Goal: Task Accomplishment & Management: Manage account settings

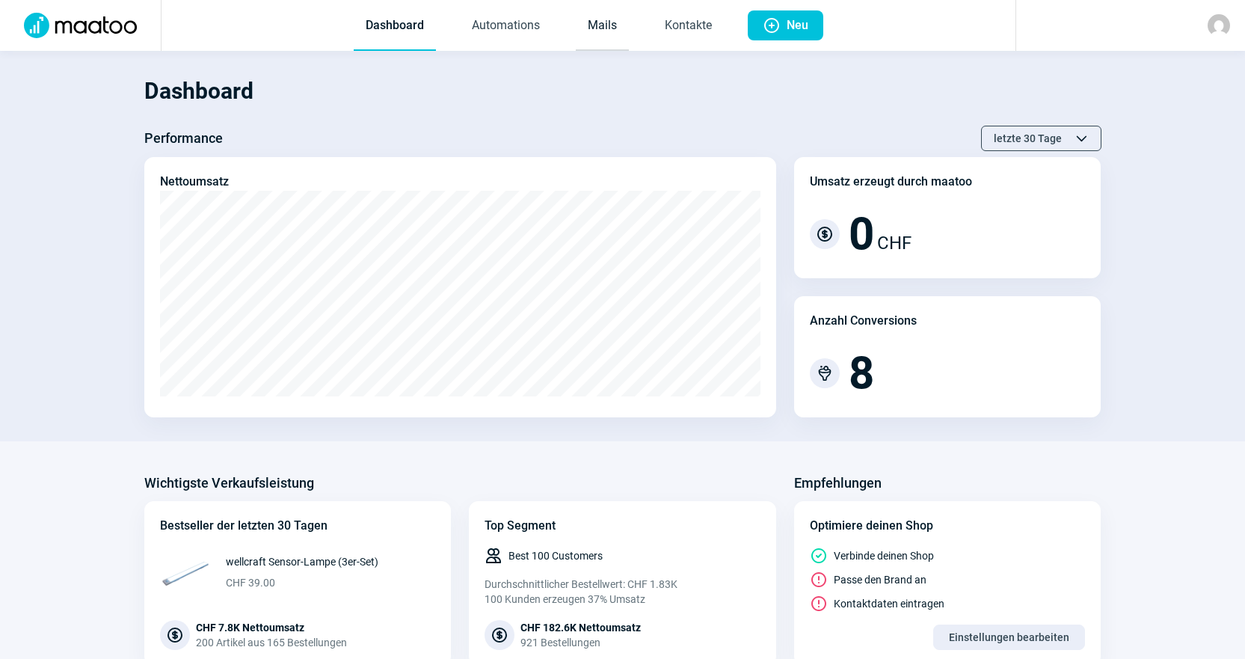
click at [605, 28] on link "Mails" at bounding box center [602, 25] width 53 height 49
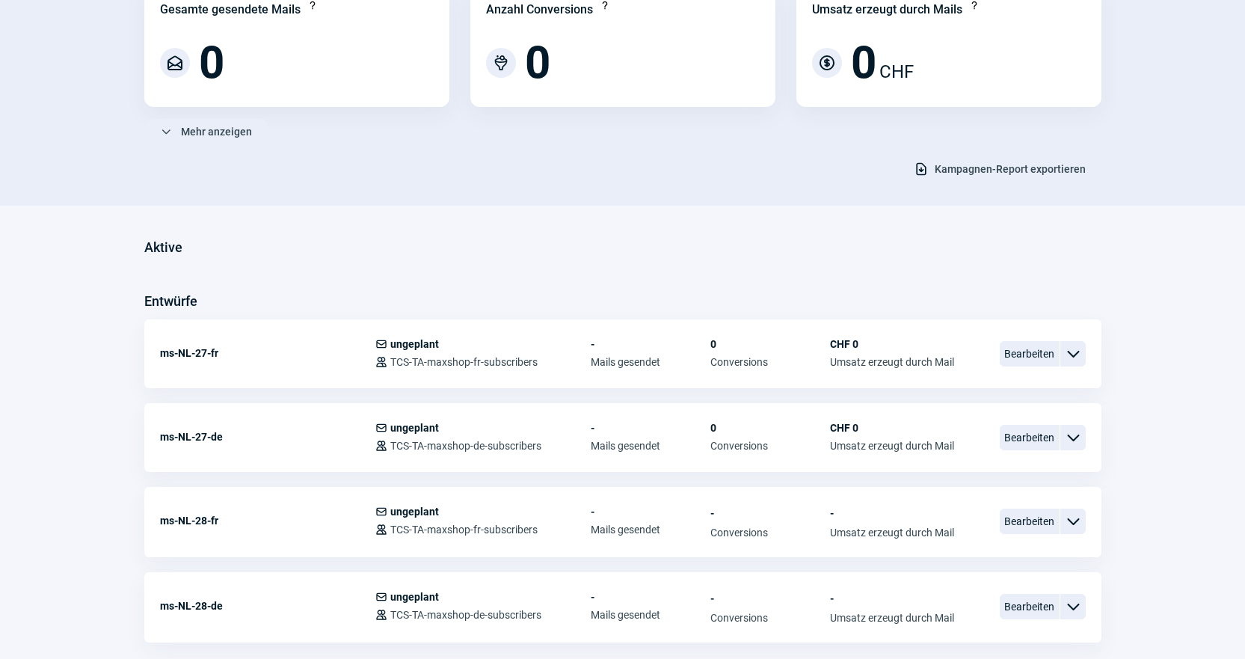
scroll to position [374, 0]
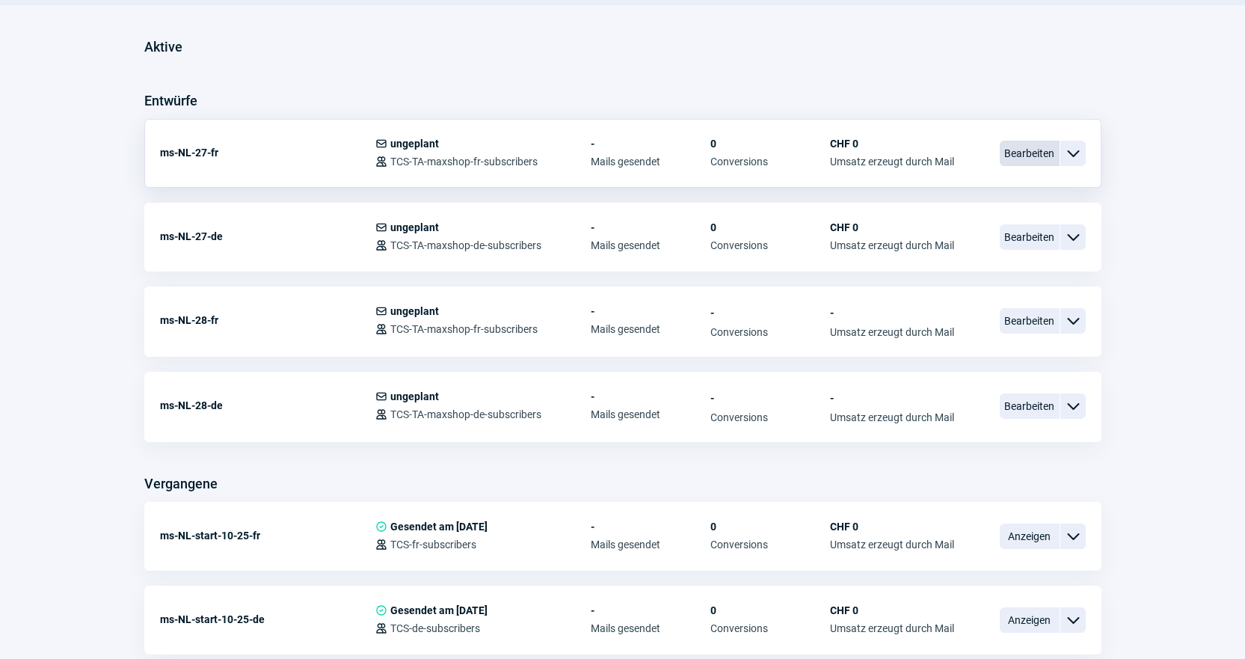
click at [1041, 153] on span "Bearbeiten" at bounding box center [1030, 153] width 60 height 25
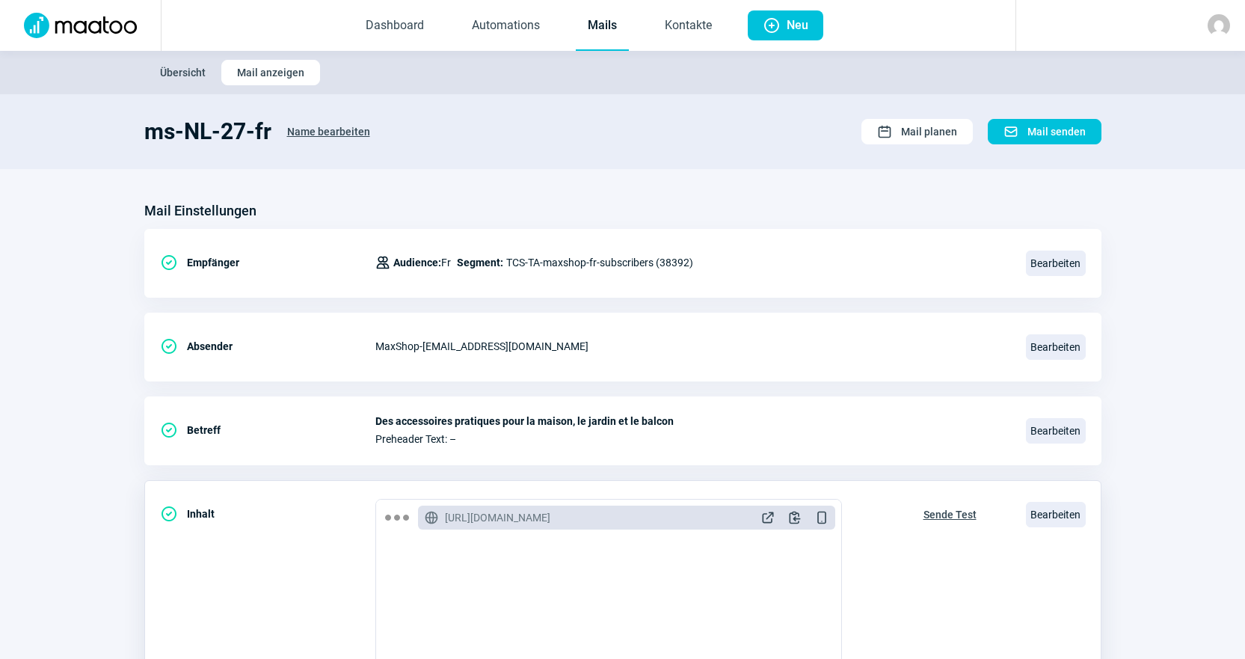
click at [951, 512] on span "Sende Test" at bounding box center [950, 515] width 53 height 24
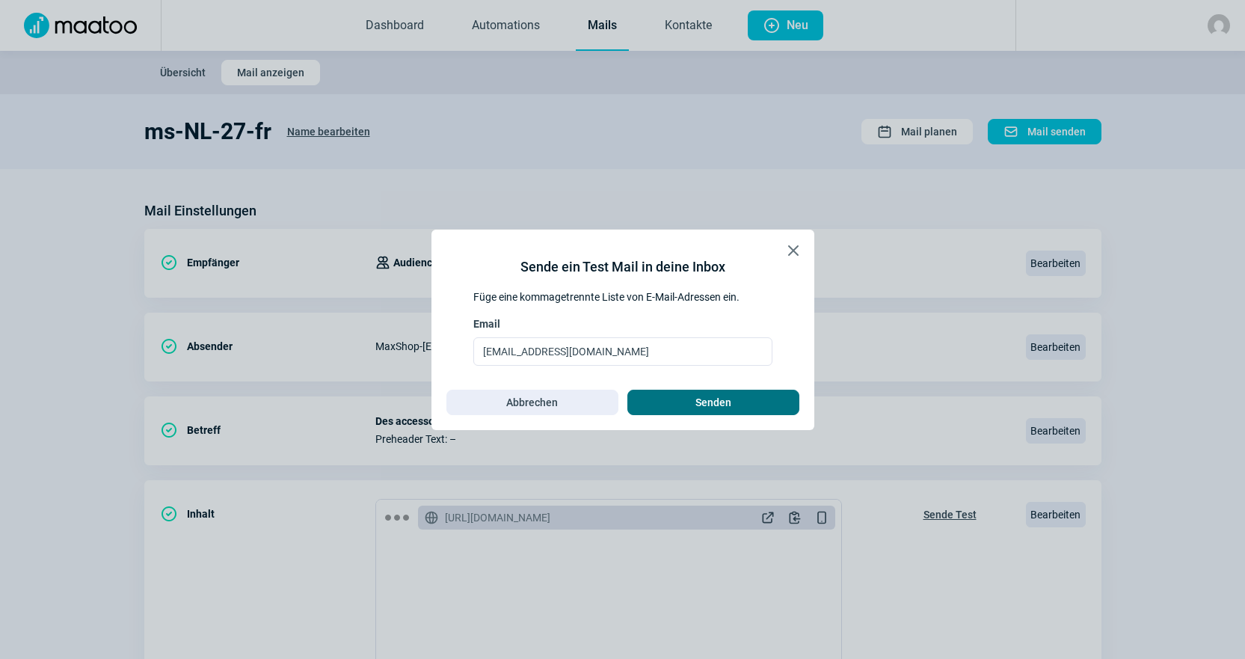
click at [717, 396] on span "Senden" at bounding box center [714, 402] width 36 height 24
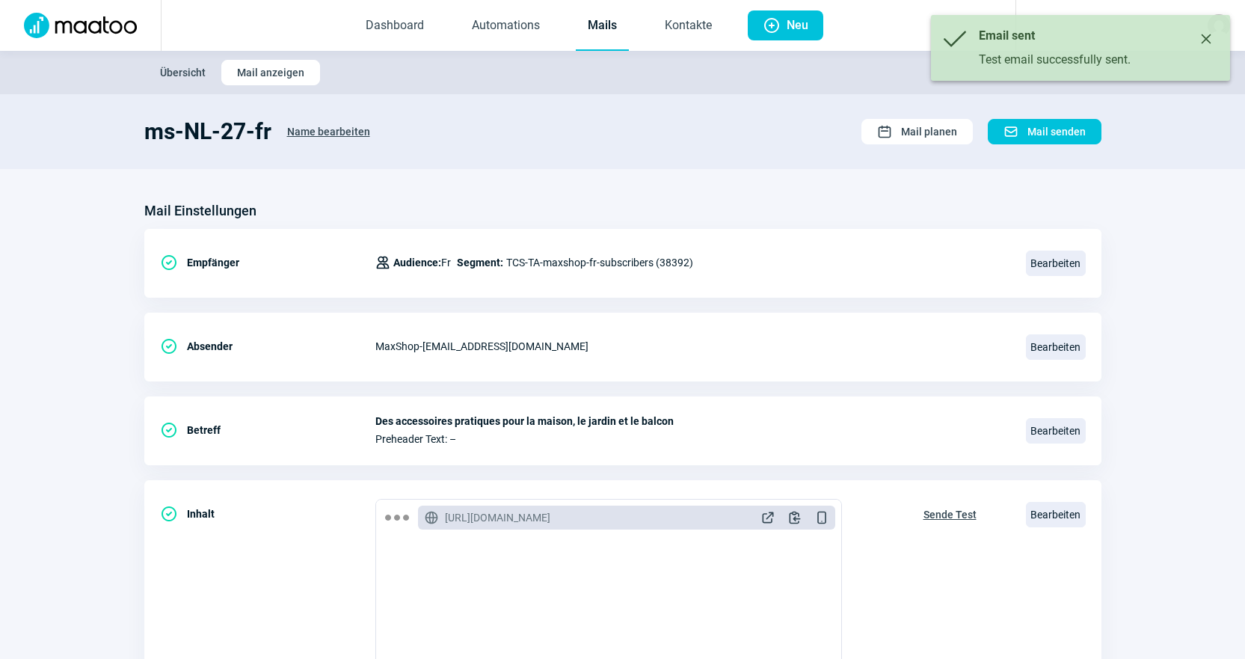
scroll to position [374, 0]
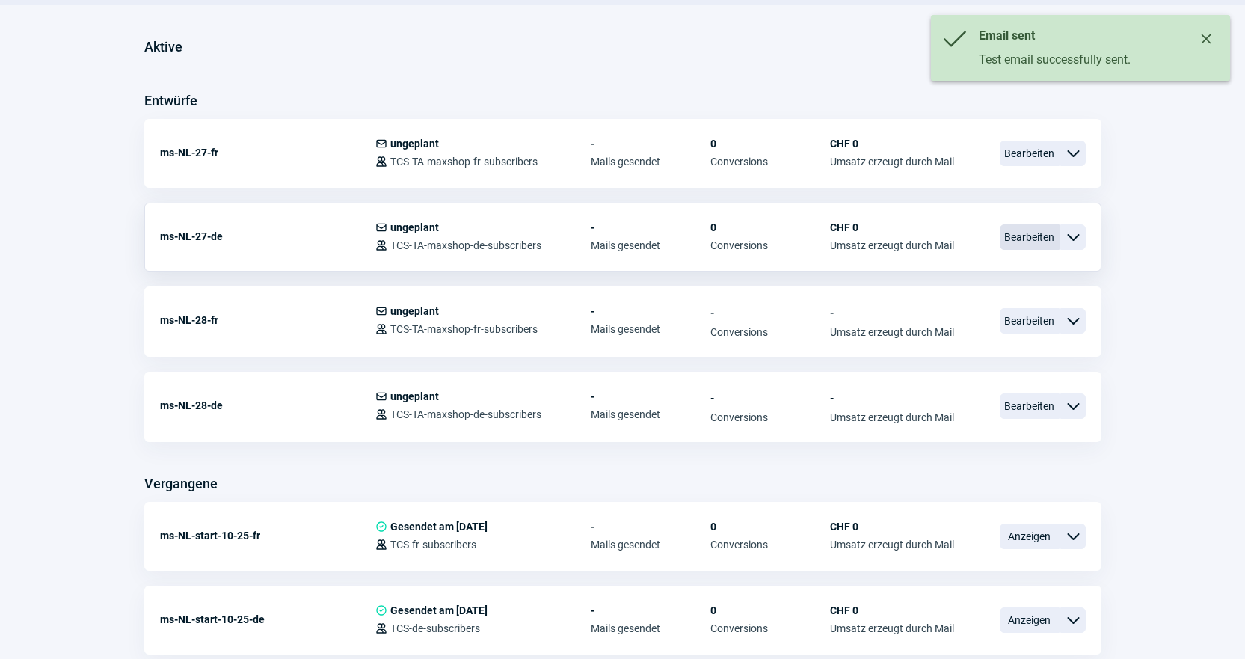
click at [1039, 227] on span "Bearbeiten" at bounding box center [1030, 236] width 60 height 25
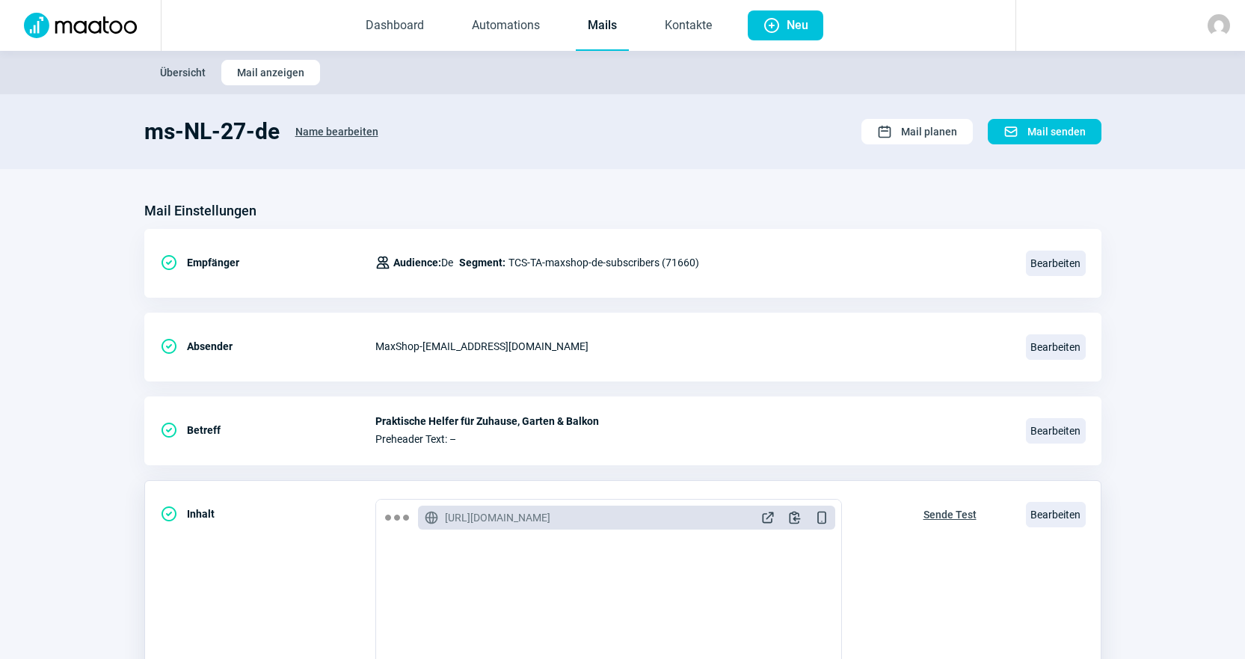
click at [956, 505] on span "Sende Test" at bounding box center [950, 515] width 53 height 24
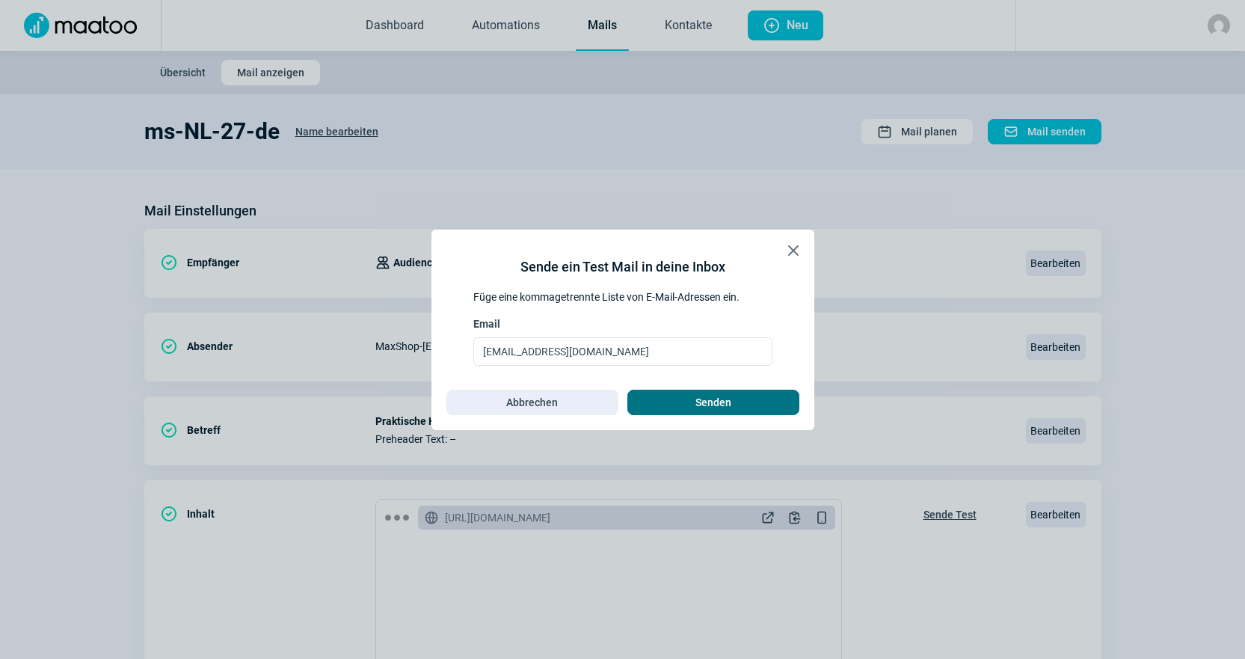
click at [740, 413] on span "Senden" at bounding box center [713, 402] width 141 height 24
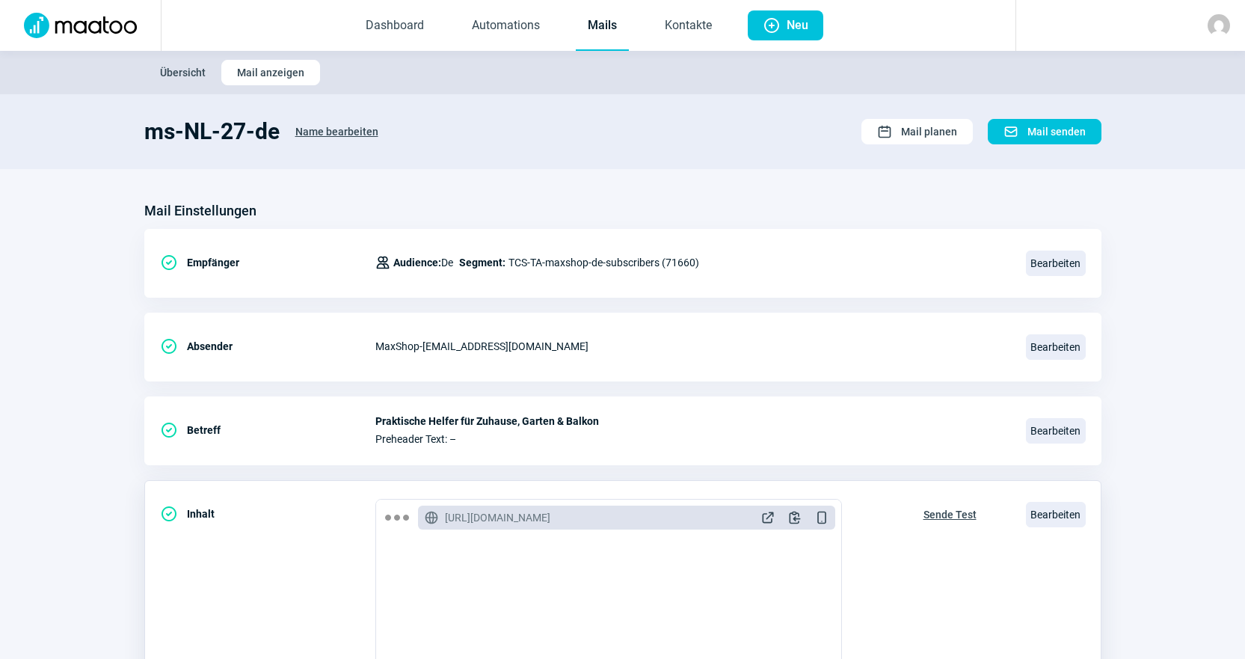
click at [955, 521] on span "Sende Test" at bounding box center [950, 515] width 53 height 24
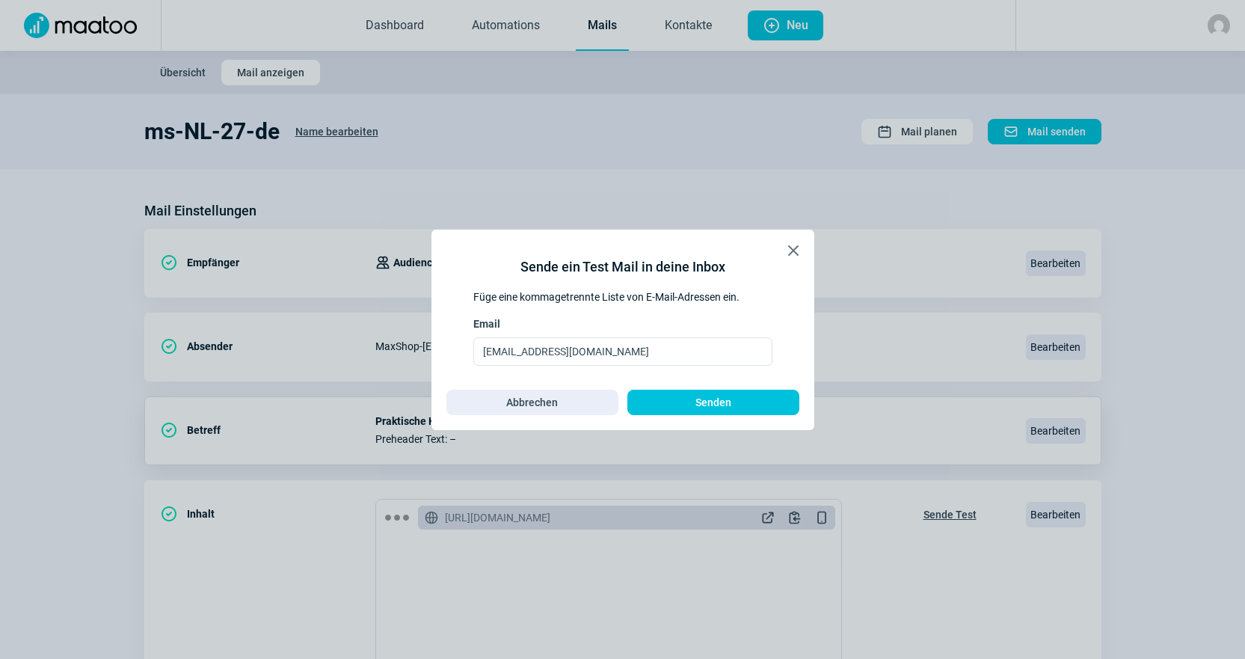
click at [767, 397] on span "Senden" at bounding box center [713, 402] width 141 height 24
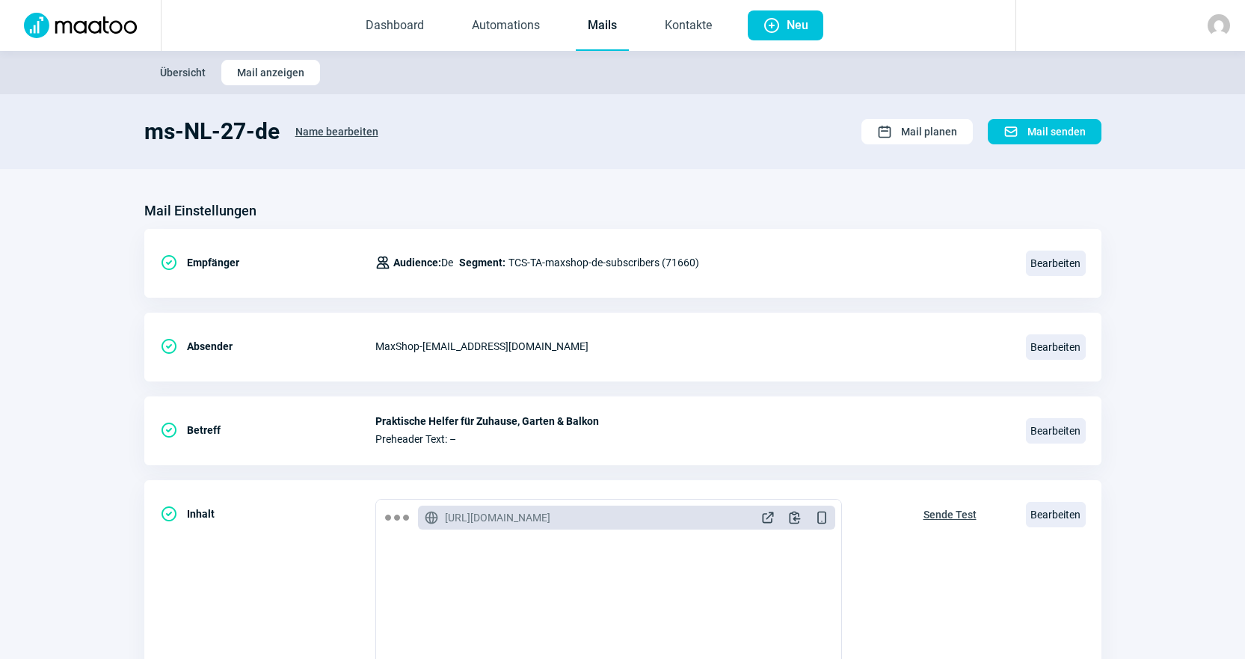
click at [595, 12] on link "Mails" at bounding box center [602, 25] width 53 height 49
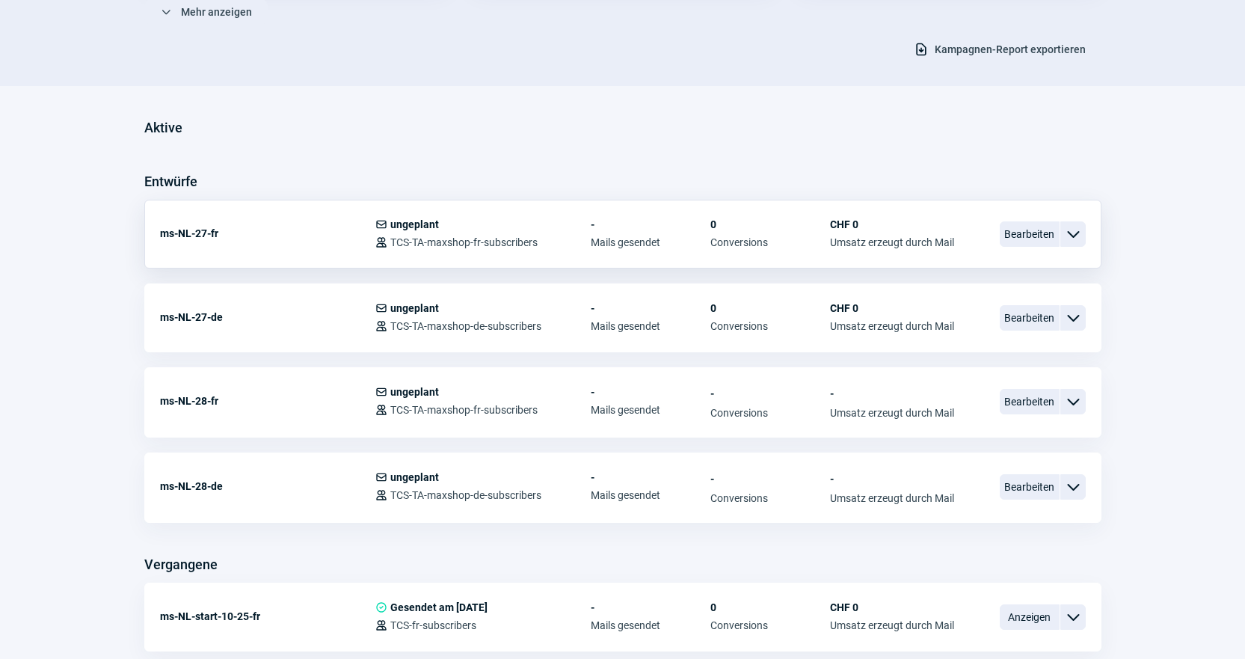
scroll to position [299, 0]
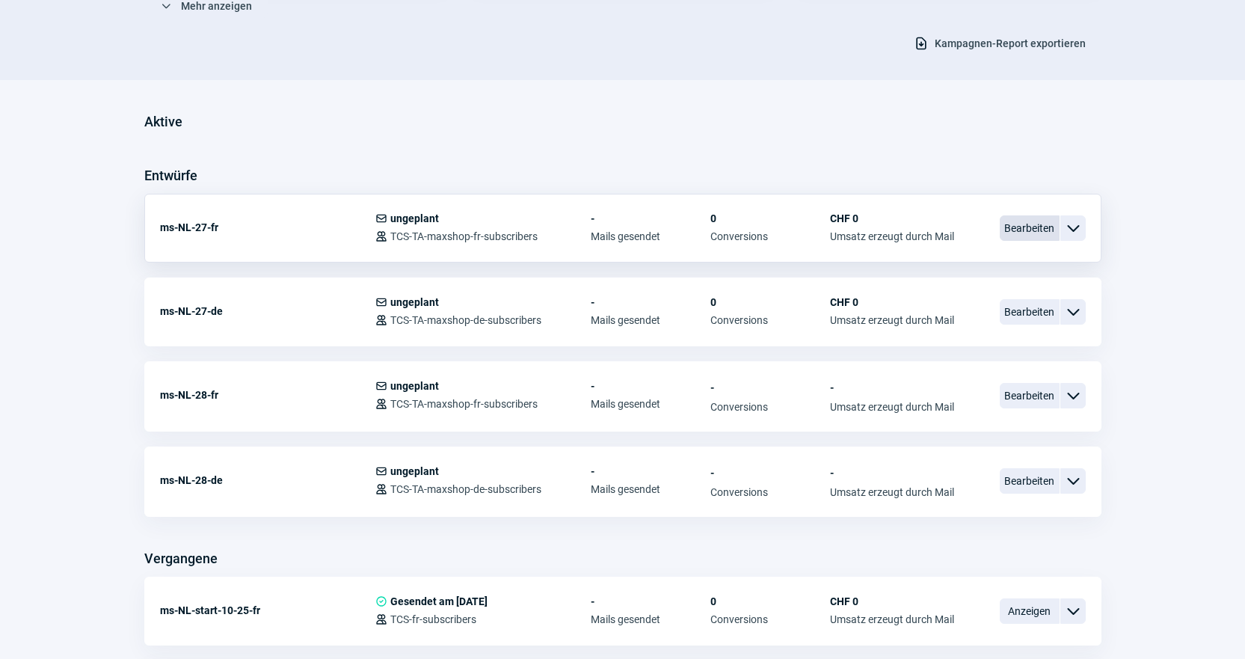
click at [1019, 231] on span "Bearbeiten" at bounding box center [1030, 227] width 60 height 25
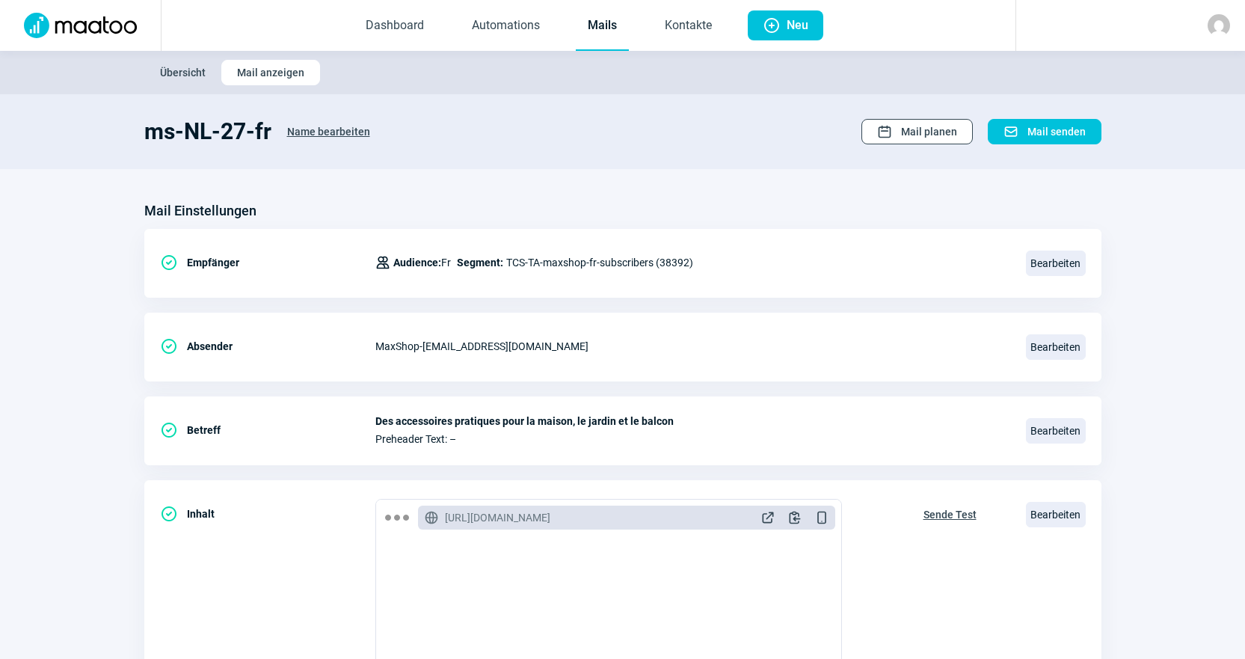
click at [900, 132] on span "Calendar icon Mail planen" at bounding box center [917, 132] width 80 height 24
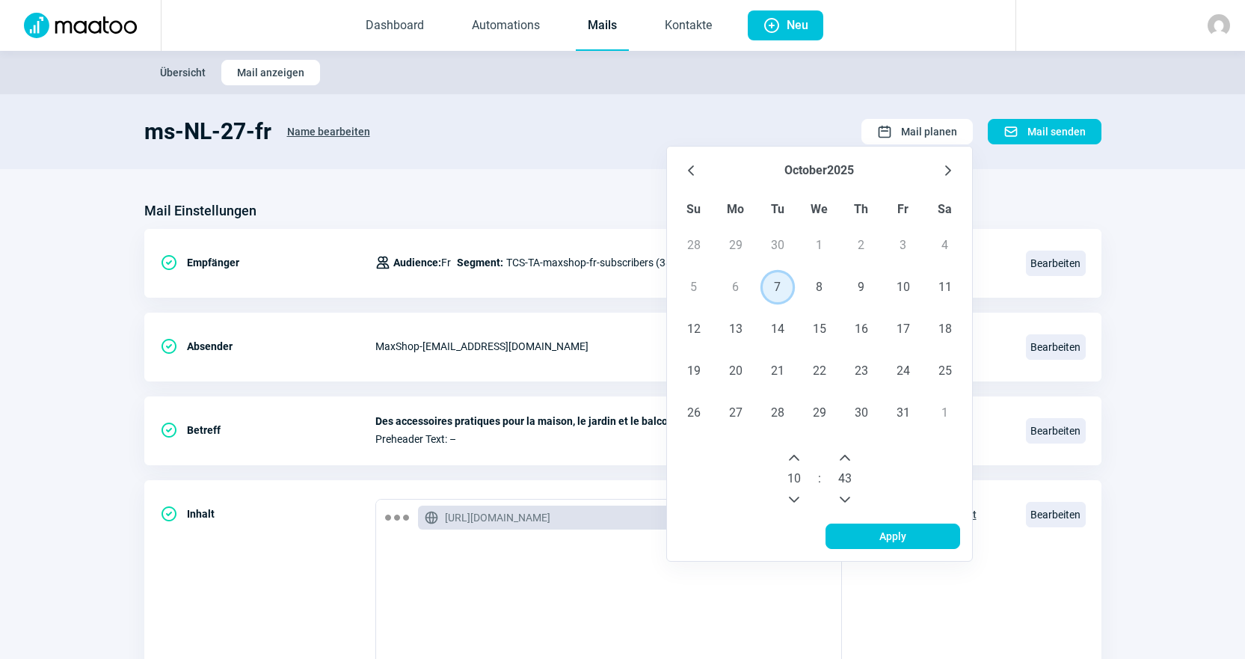
click at [772, 294] on span "7" at bounding box center [778, 287] width 30 height 30
click at [814, 285] on span "8" at bounding box center [820, 287] width 30 height 30
click at [797, 455] on icon "Next Hour" at bounding box center [794, 458] width 12 height 12
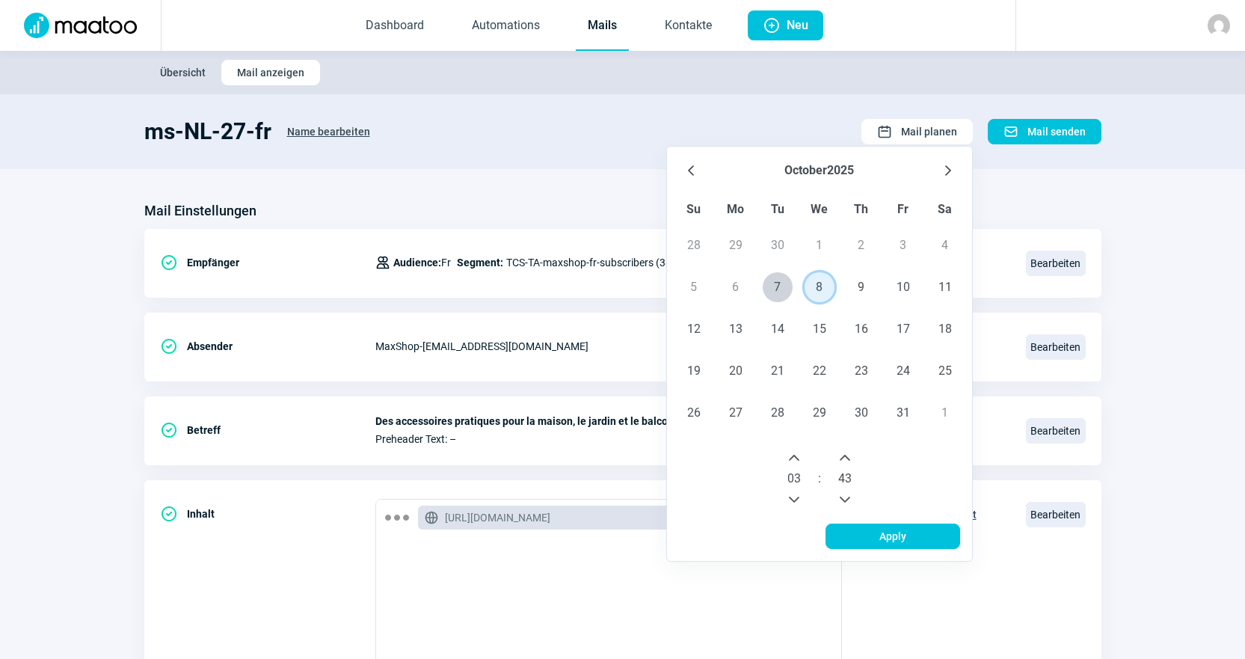
click at [797, 455] on icon "Next Hour" at bounding box center [794, 458] width 12 height 12
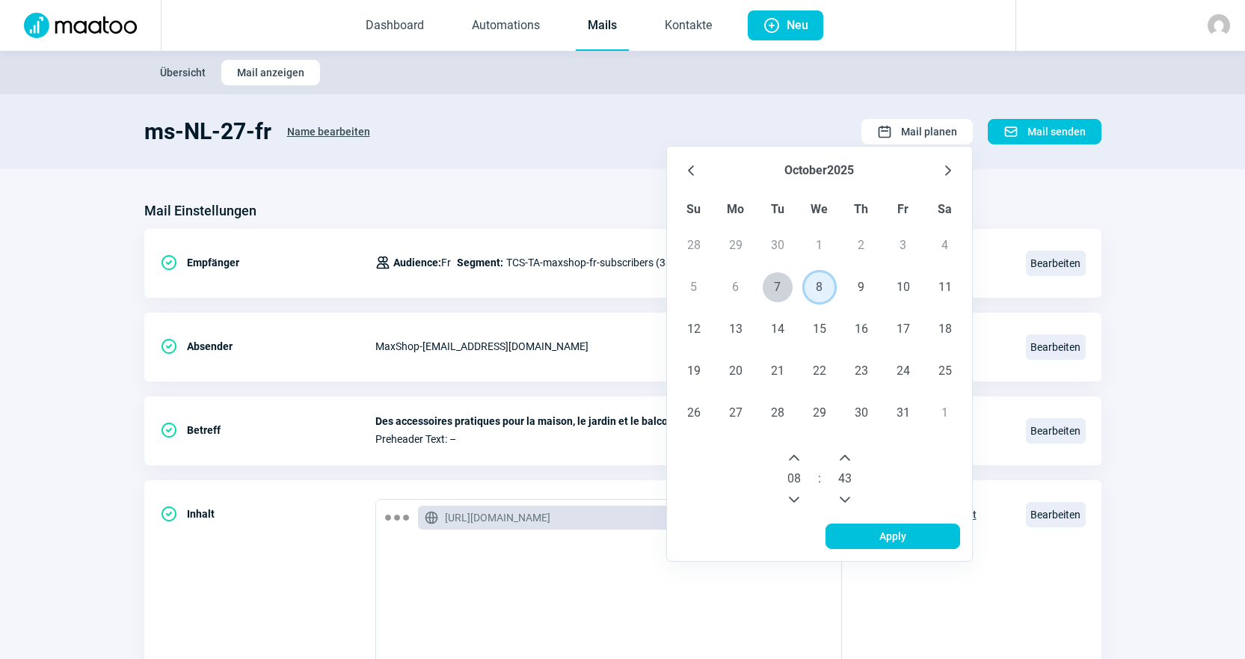
click at [797, 455] on icon "Next Hour" at bounding box center [794, 458] width 12 height 12
click at [794, 494] on icon "Previous Hour" at bounding box center [794, 500] width 12 height 12
click at [851, 460] on button "Next Minute" at bounding box center [845, 458] width 24 height 24
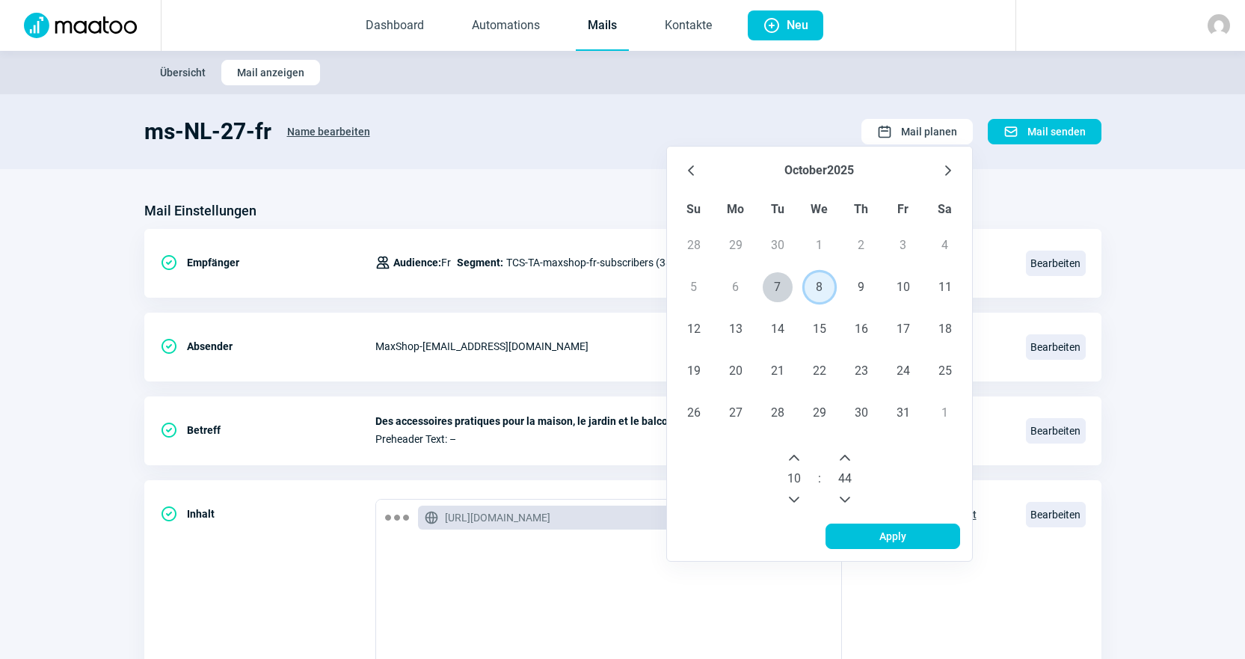
click at [850, 460] on icon "Next Minute" at bounding box center [845, 458] width 10 height 6
click at [848, 461] on icon "Next Minute" at bounding box center [845, 458] width 12 height 12
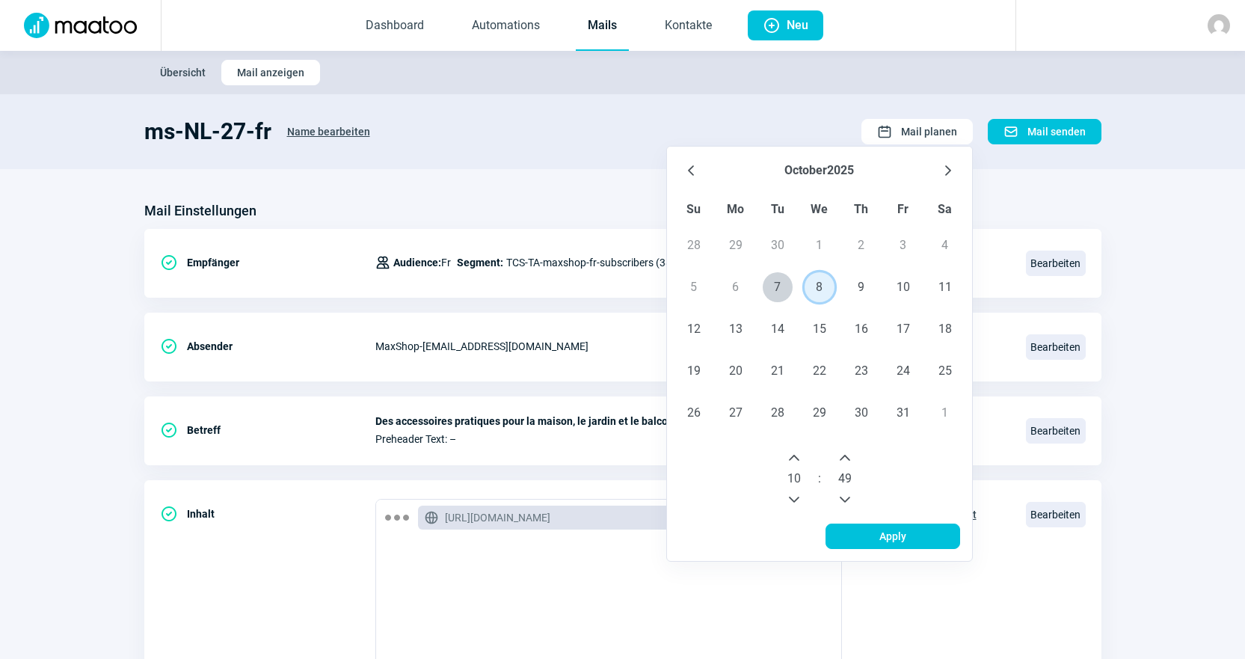
click at [848, 461] on icon "Next Minute" at bounding box center [845, 458] width 12 height 12
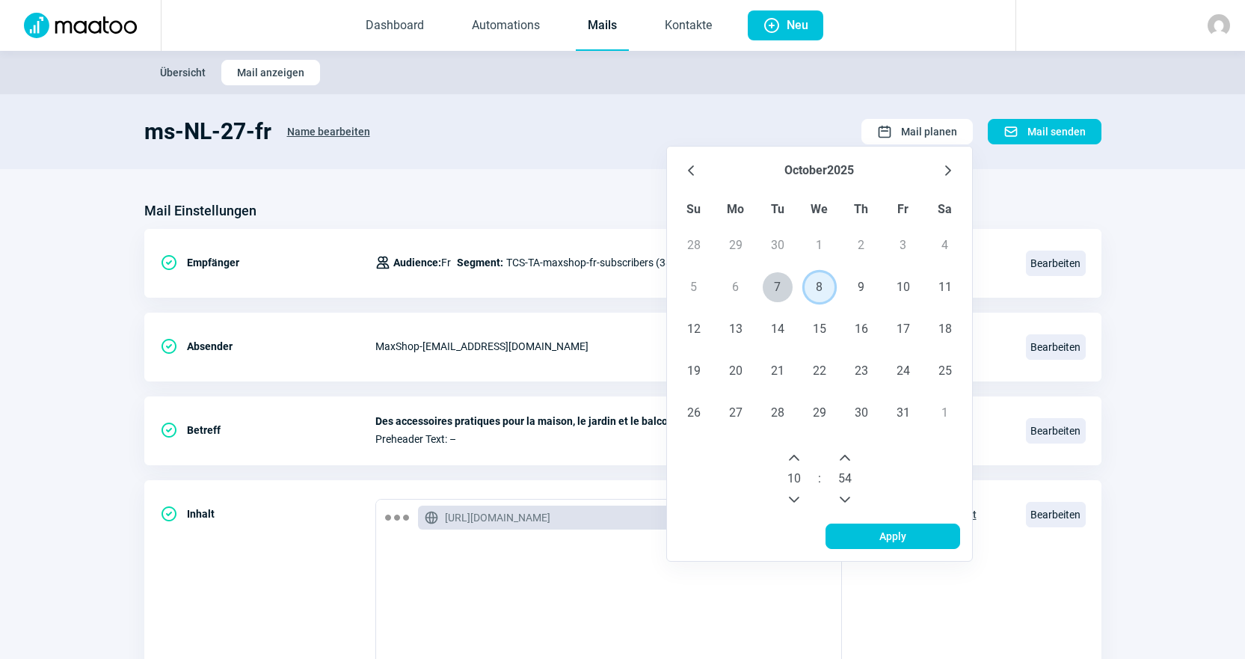
click at [848, 461] on icon "Next Minute" at bounding box center [845, 458] width 12 height 12
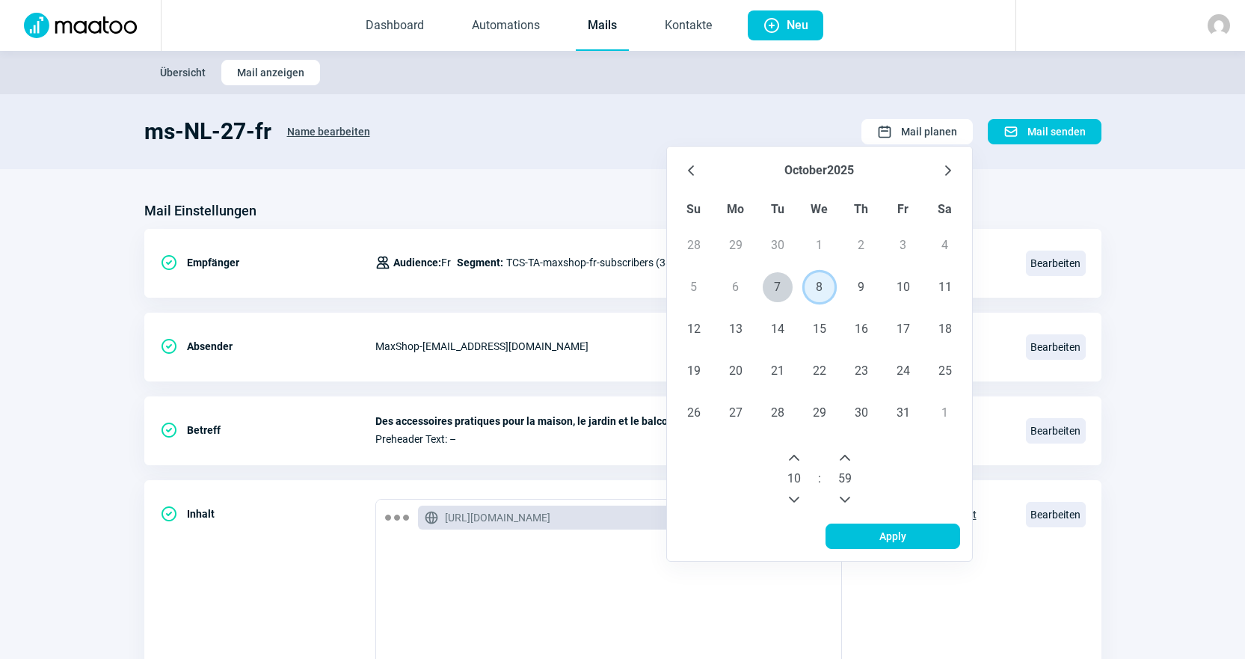
click at [848, 461] on icon "Next Minute" at bounding box center [845, 458] width 12 height 12
drag, startPoint x: 851, startPoint y: 495, endPoint x: 856, endPoint y: 522, distance: 27.4
click at [850, 495] on icon "Previous Minute" at bounding box center [845, 500] width 12 height 12
click at [864, 537] on span "Apply" at bounding box center [892, 536] width 103 height 24
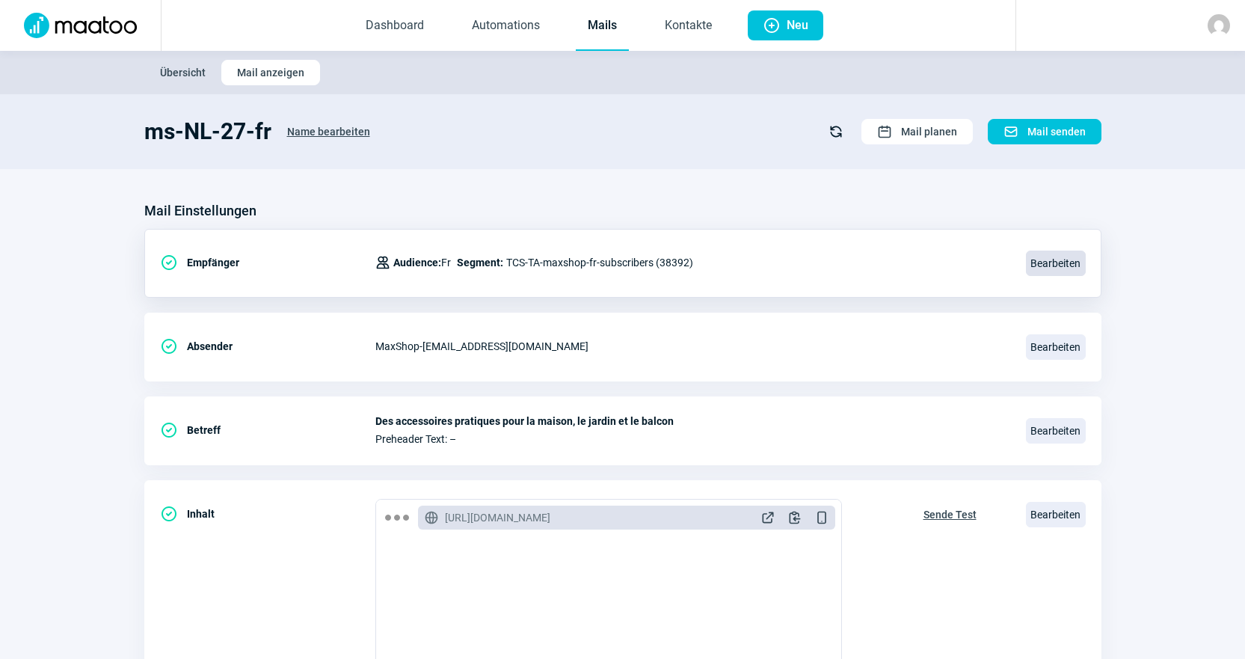
click at [1061, 269] on span "Bearbeiten" at bounding box center [1056, 263] width 60 height 25
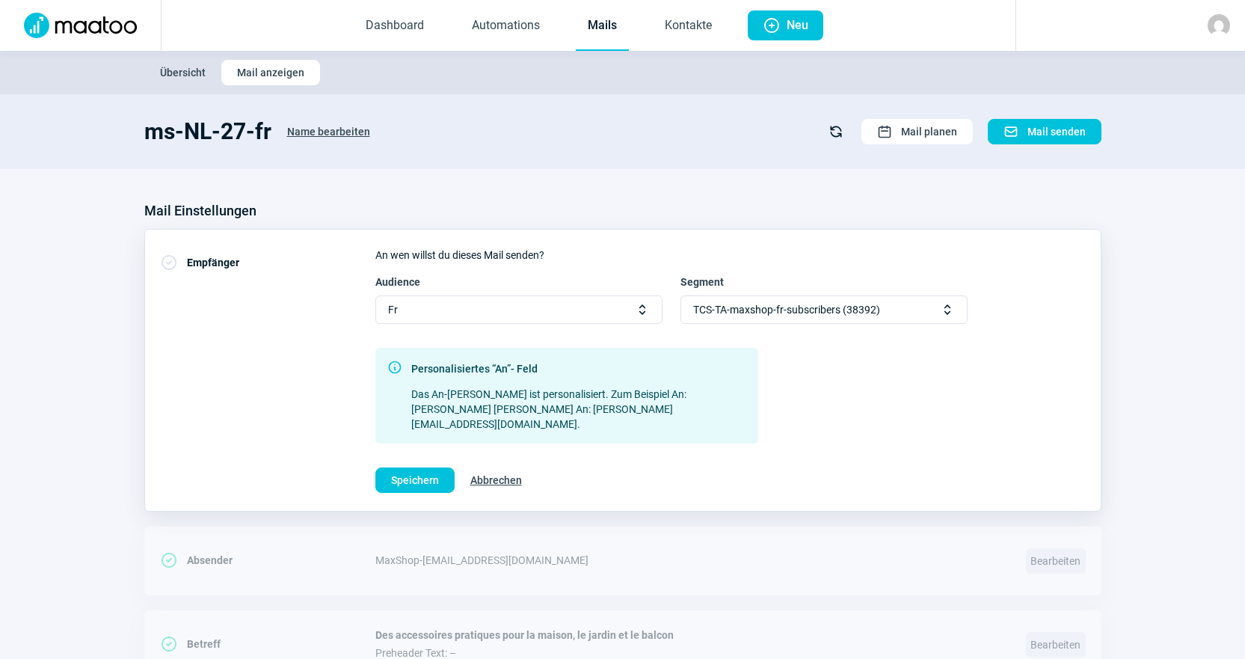
click at [783, 307] on span "TCS-TA-maxshop-fr-subscribers (38392)" at bounding box center [786, 309] width 187 height 27
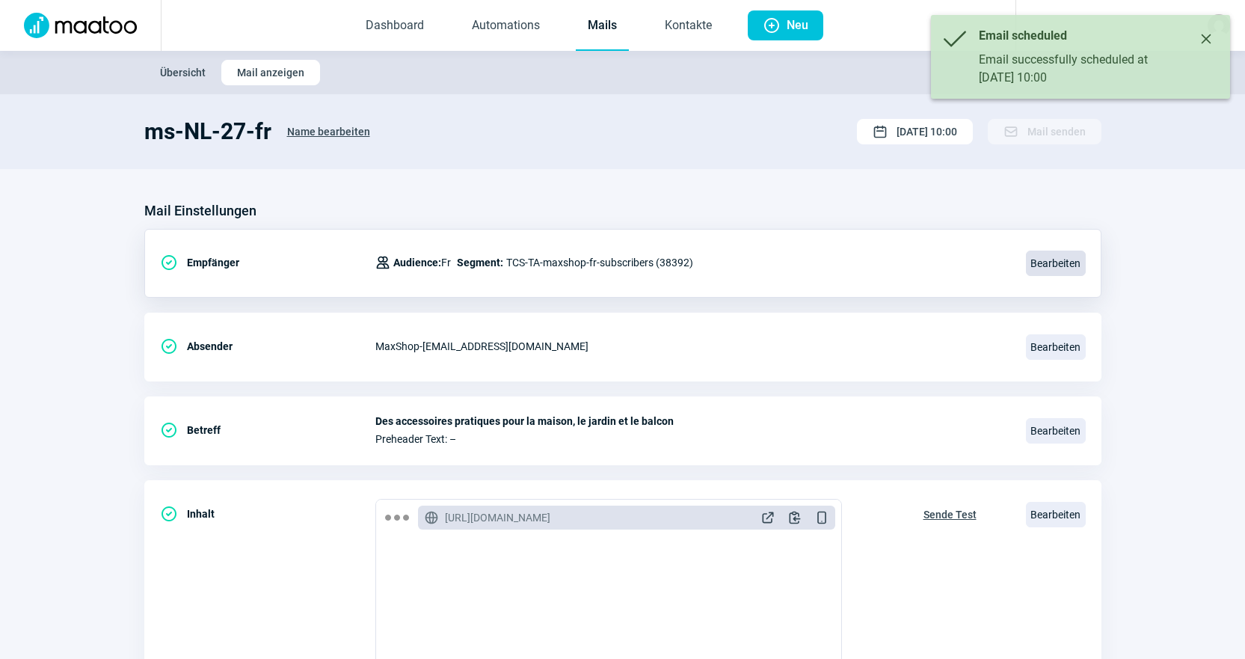
click at [1066, 268] on span "Bearbeiten" at bounding box center [1056, 263] width 60 height 25
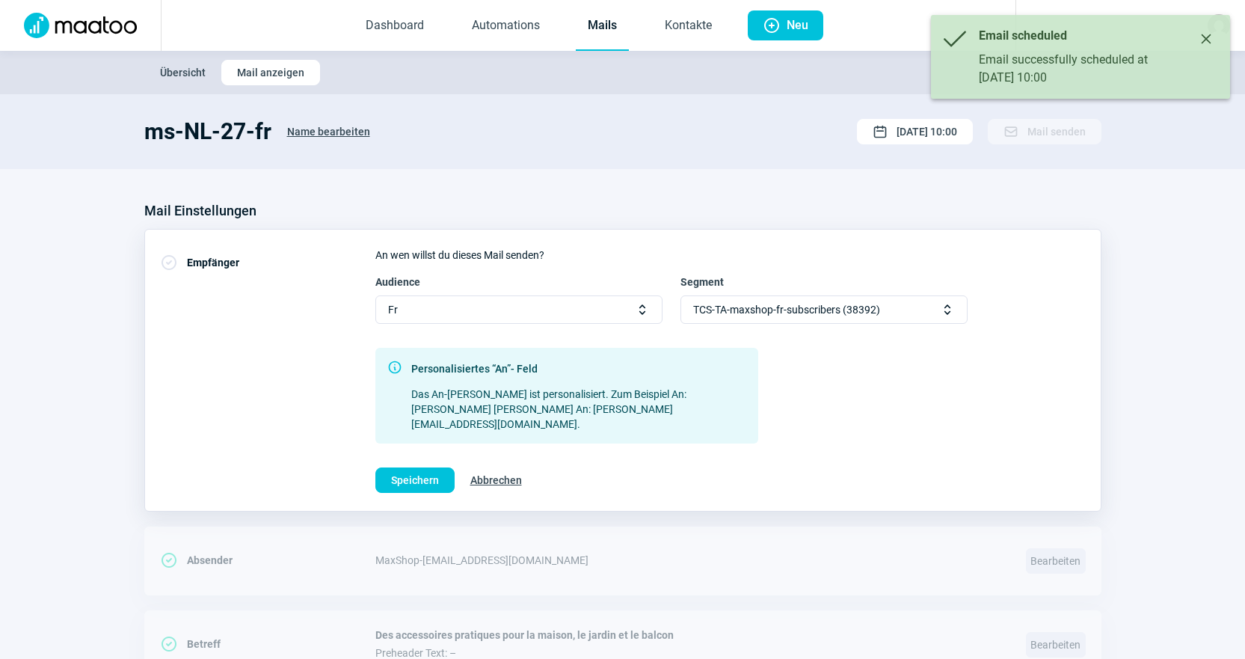
click at [883, 311] on div "TCS-TA-maxshop-fr-subscribers (38392) Selector icon" at bounding box center [824, 309] width 287 height 28
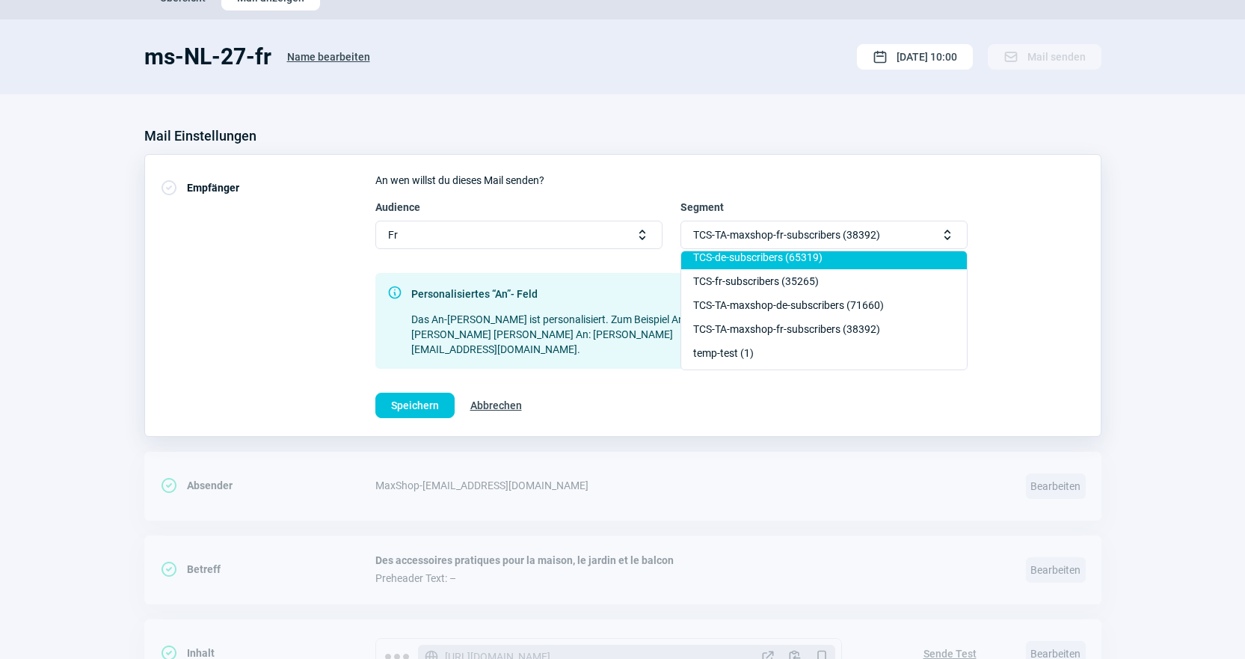
scroll to position [193, 0]
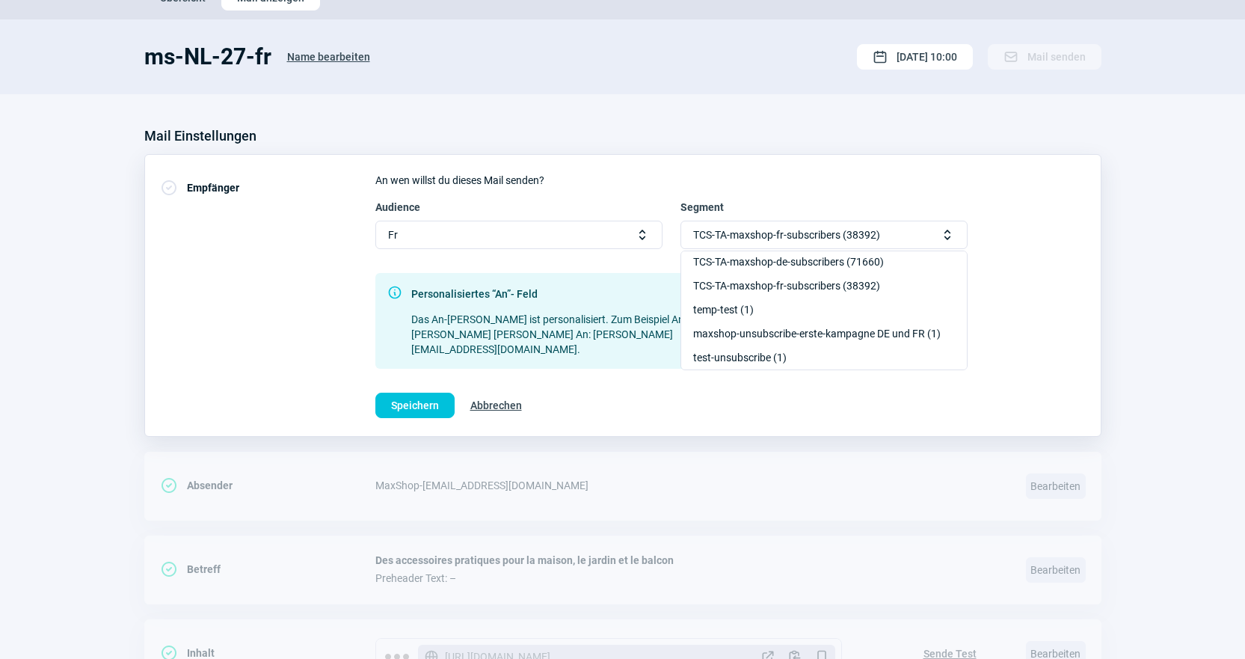
click at [1096, 310] on div "CheckCircle icon Empfänger An wen willst du dieses Mail senden? Audience Fr Sel…" at bounding box center [622, 295] width 957 height 283
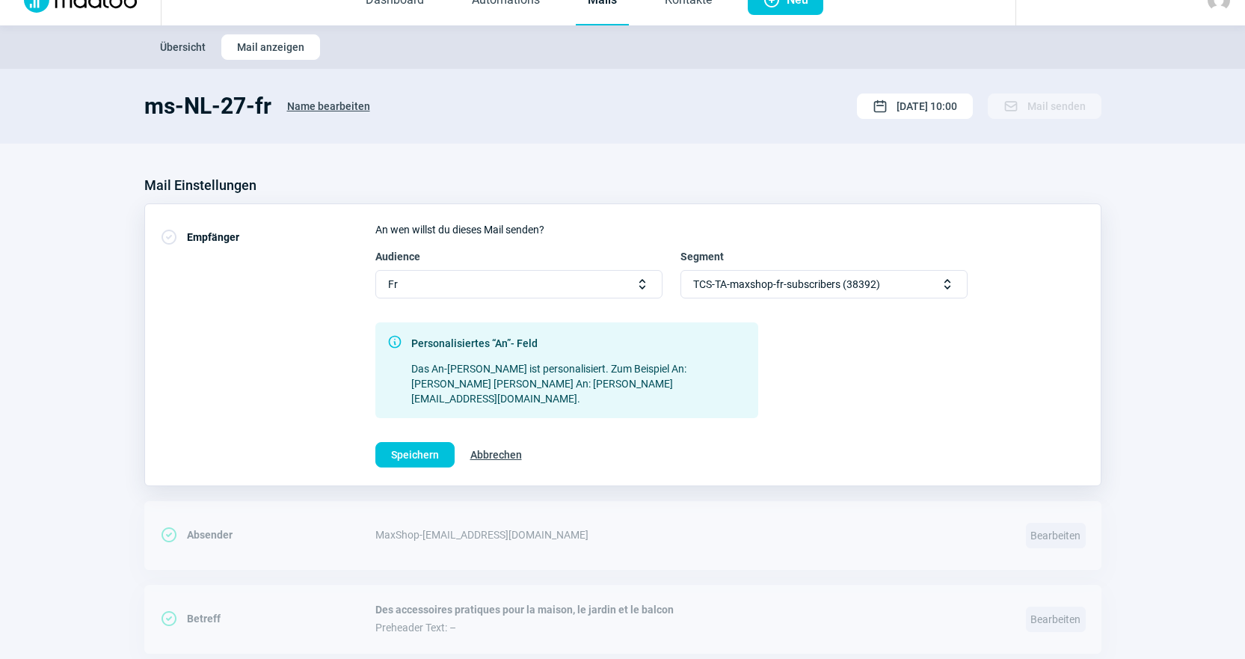
scroll to position [0, 0]
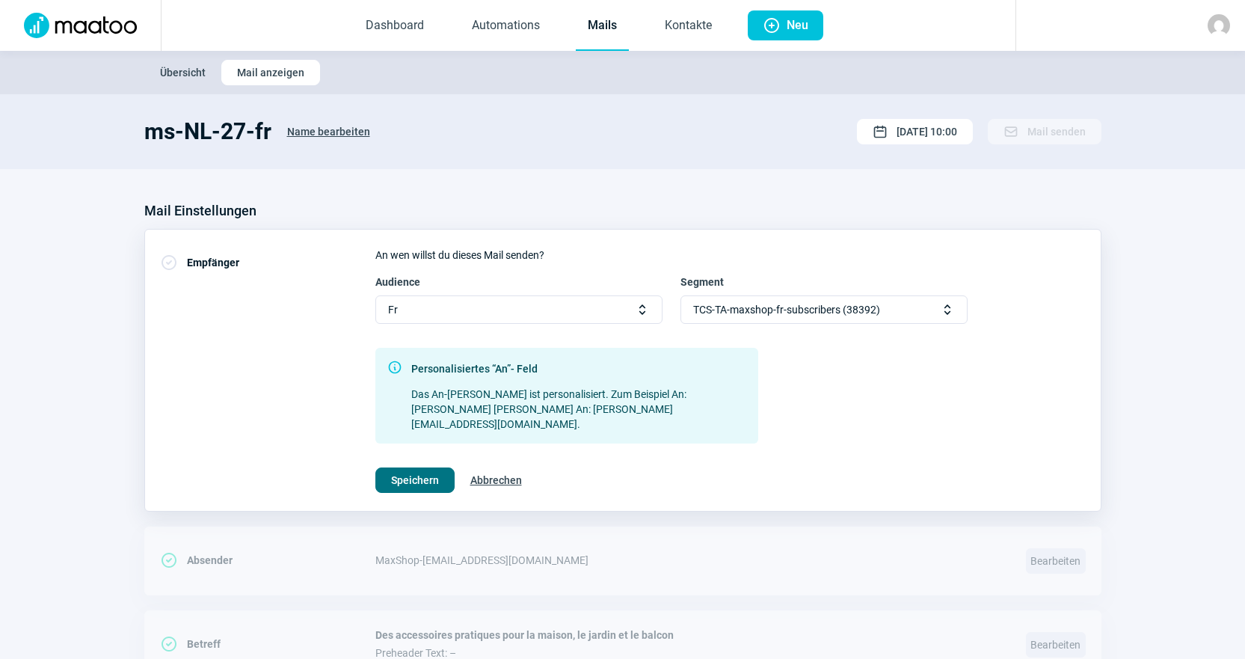
click at [409, 473] on span "Speichern" at bounding box center [415, 480] width 48 height 24
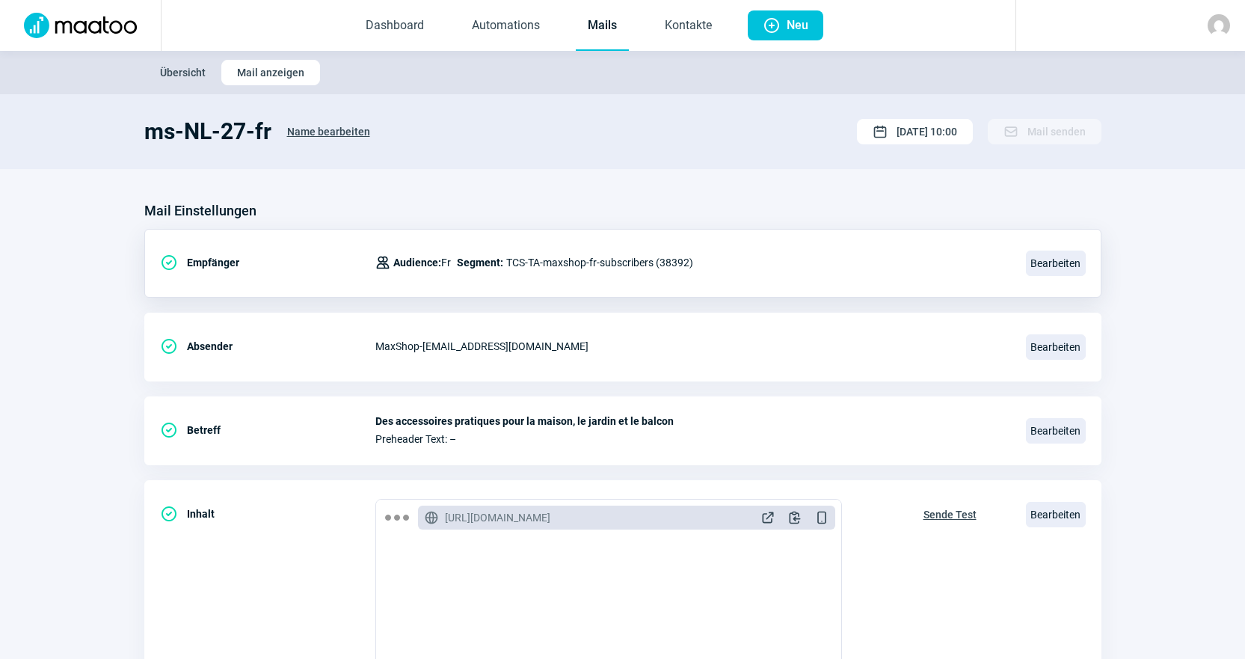
click at [607, 19] on link "Mails" at bounding box center [602, 25] width 53 height 49
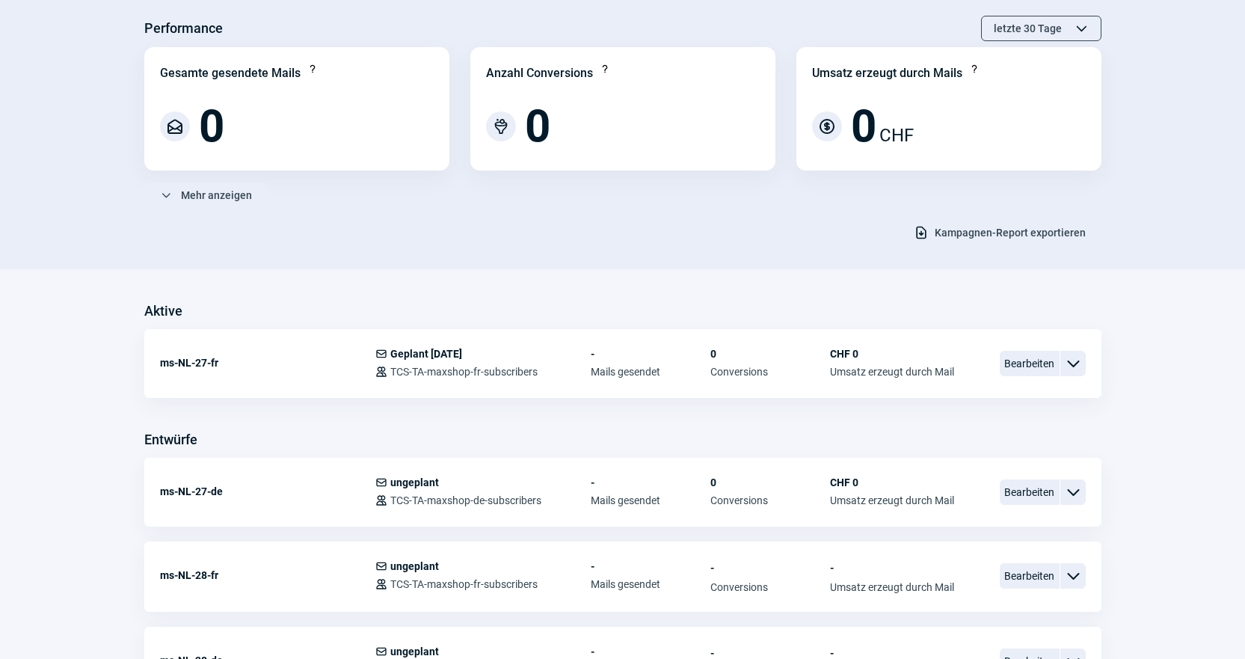
scroll to position [224, 0]
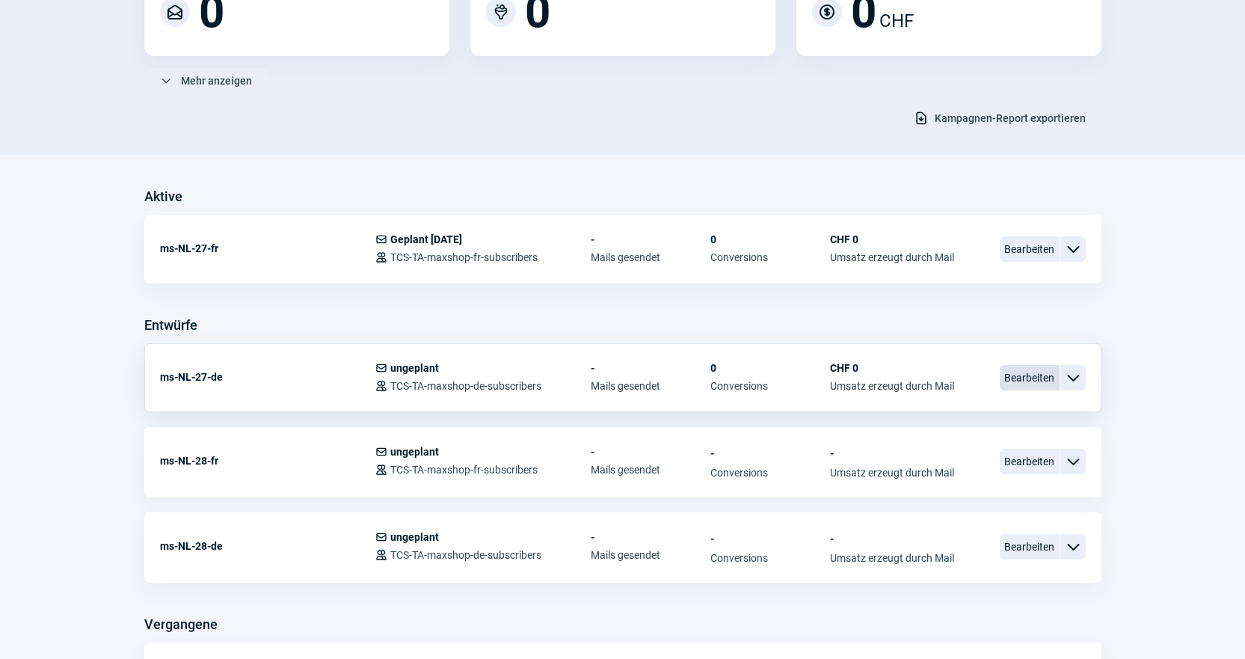
click at [1046, 384] on span "Bearbeiten" at bounding box center [1030, 377] width 60 height 25
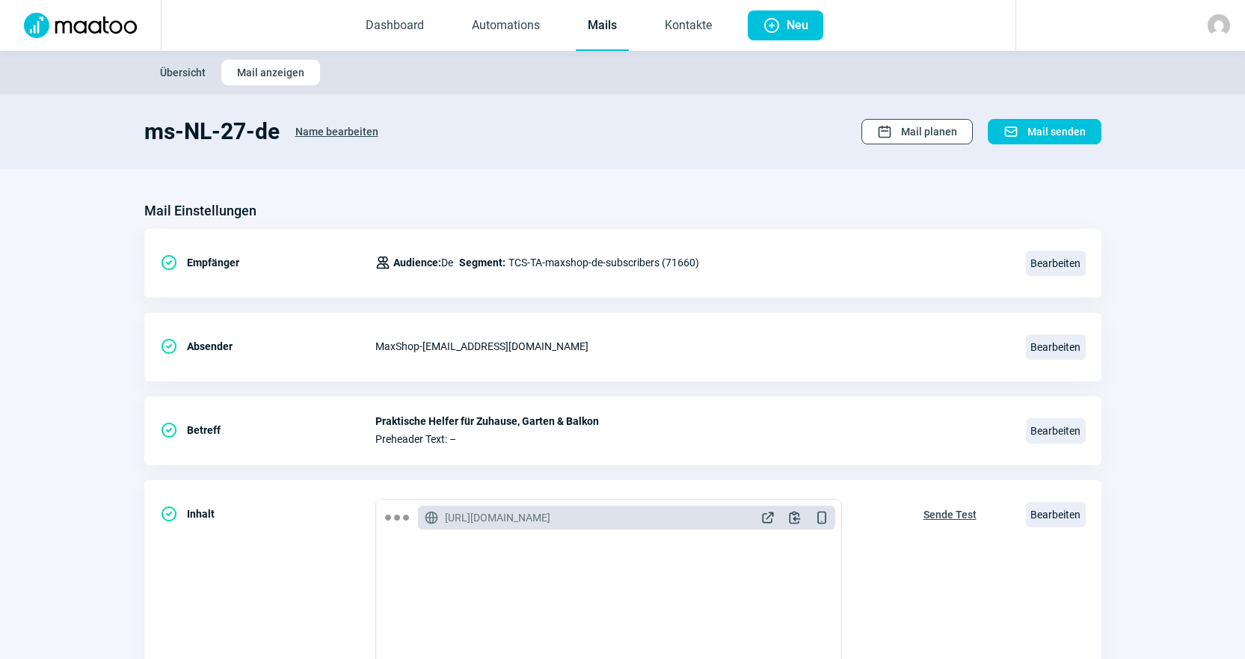
click at [949, 130] on span "Mail planen" at bounding box center [929, 132] width 56 height 24
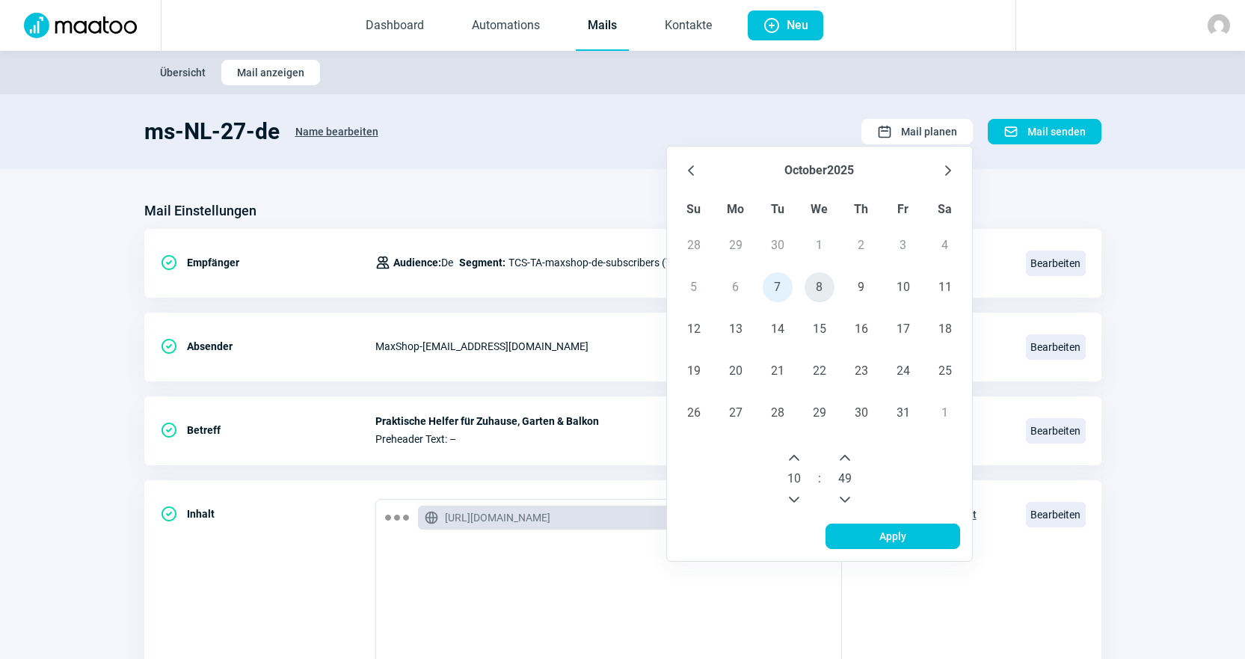
click at [815, 285] on span "8" at bounding box center [820, 287] width 30 height 30
click at [797, 453] on icon "Next Hour" at bounding box center [794, 458] width 12 height 12
click at [798, 453] on icon "Next Hour" at bounding box center [794, 458] width 12 height 12
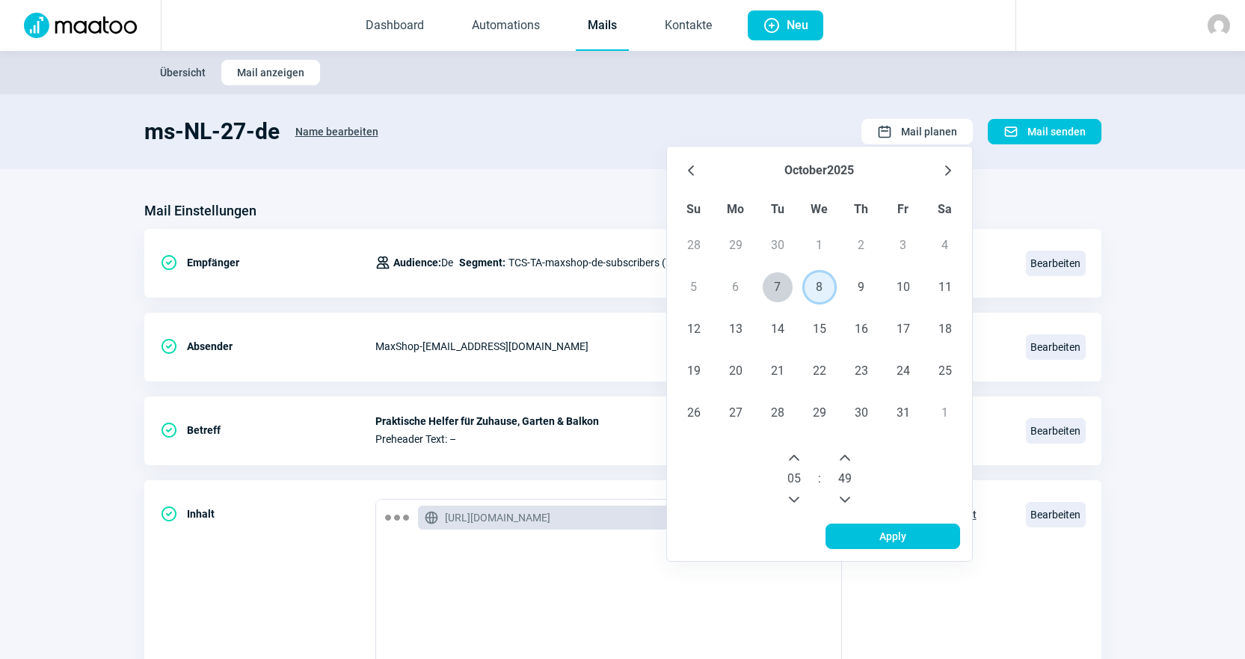
click at [798, 453] on icon "Next Hour" at bounding box center [794, 458] width 12 height 12
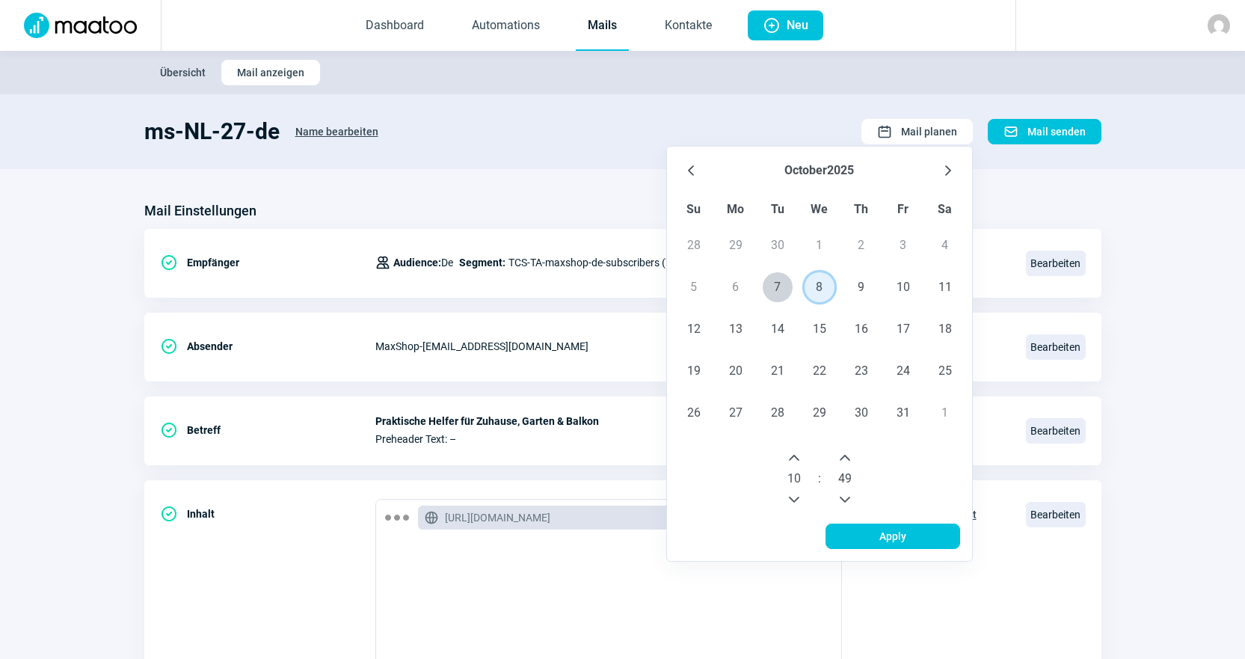
click at [798, 453] on icon "Next Hour" at bounding box center [794, 458] width 12 height 12
click at [641, 101] on section "ms-NL-27-de Name bearbeiten Calendar icon Mail planen October 2025 Su Mo Tu We …" at bounding box center [622, 131] width 1245 height 75
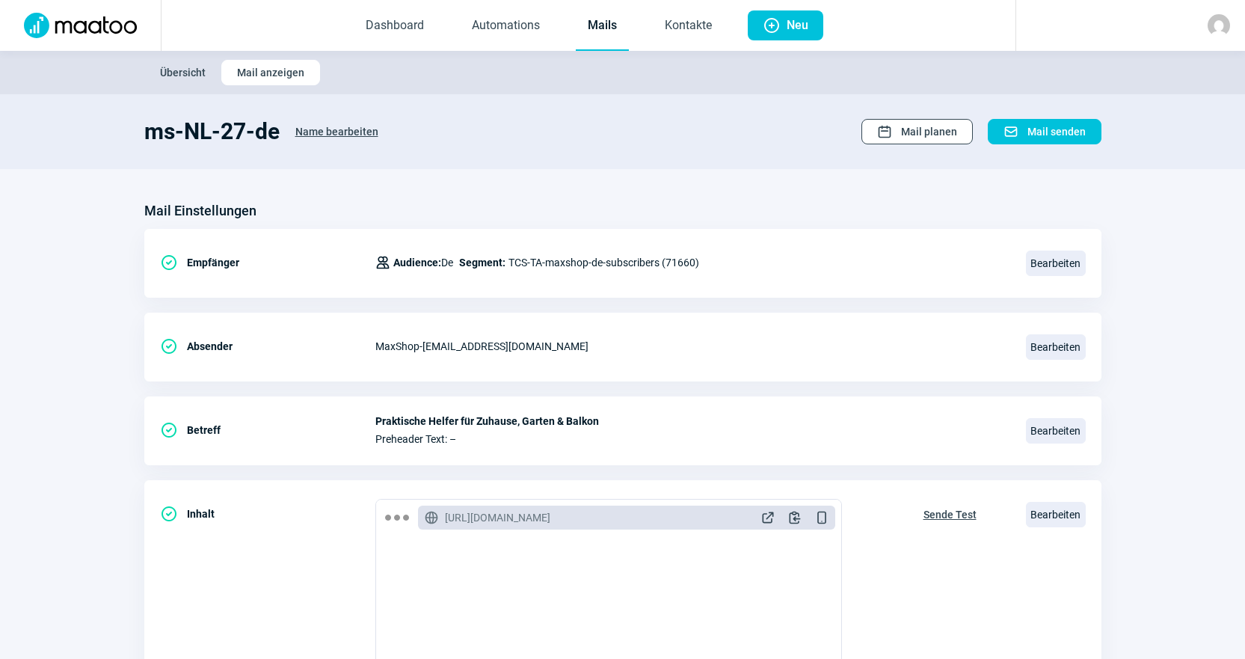
click at [898, 126] on span "Calendar icon Mail planen" at bounding box center [917, 132] width 80 height 24
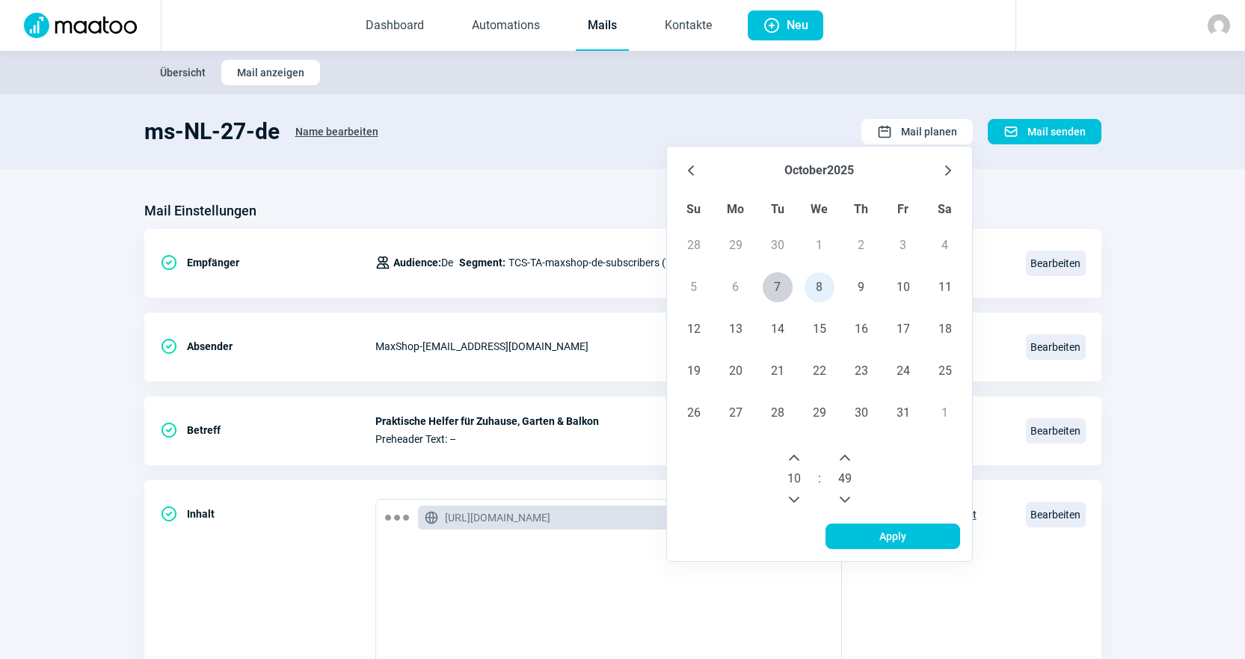
drag, startPoint x: 797, startPoint y: 505, endPoint x: 839, endPoint y: 464, distance: 58.7
click at [797, 506] on button "Previous Hour" at bounding box center [794, 500] width 24 height 24
click at [853, 450] on button "Next Minute" at bounding box center [845, 458] width 24 height 24
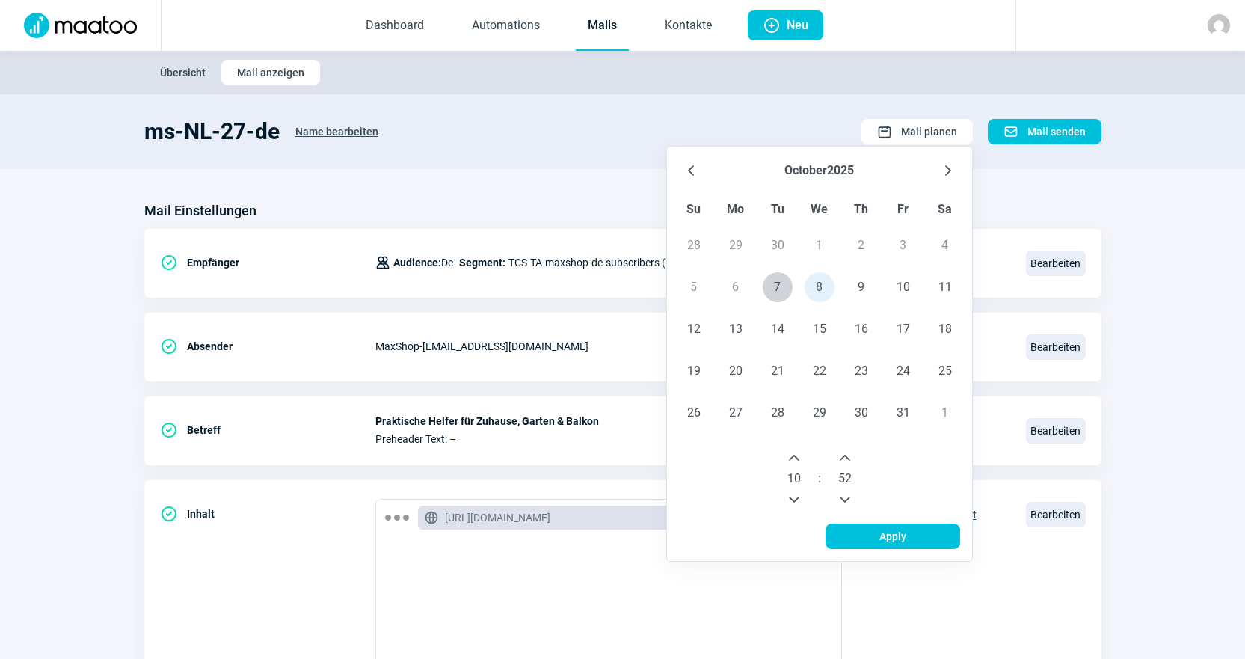
click at [853, 450] on button "Next Minute" at bounding box center [845, 458] width 24 height 24
click at [852, 450] on button "Next Minute" at bounding box center [845, 458] width 24 height 24
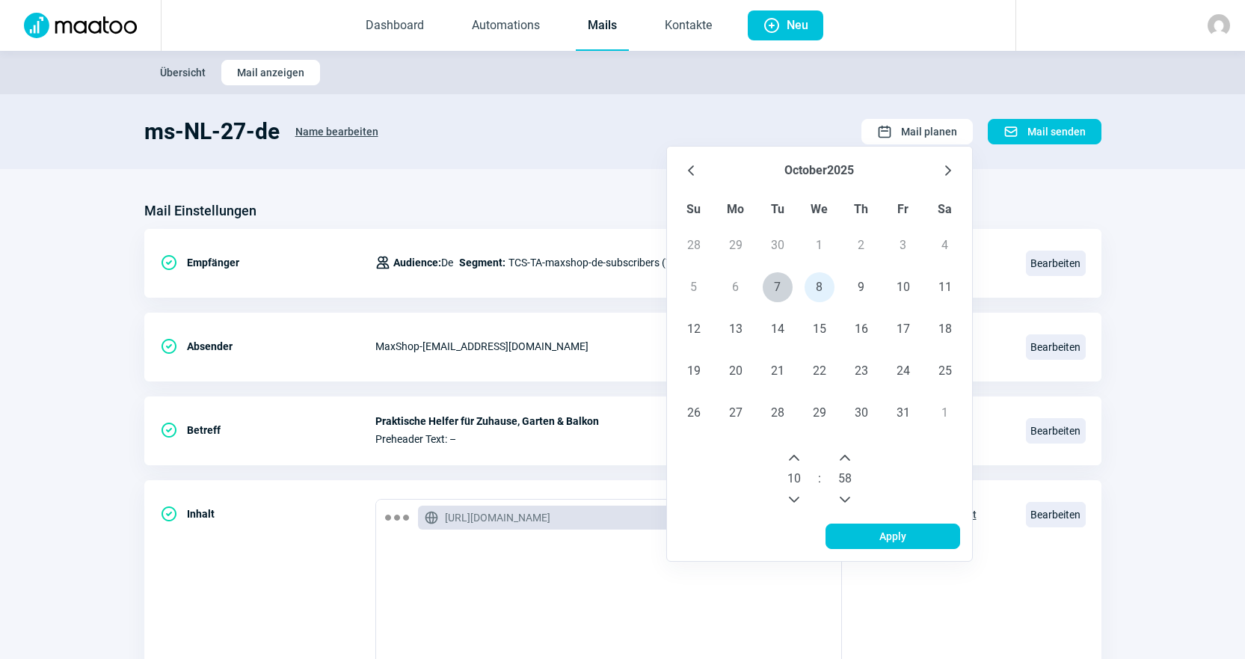
click at [852, 450] on button "Next Minute" at bounding box center [845, 458] width 24 height 24
click at [853, 450] on button "Next Minute" at bounding box center [845, 458] width 24 height 24
click at [847, 496] on icon "Previous Minute" at bounding box center [845, 500] width 12 height 12
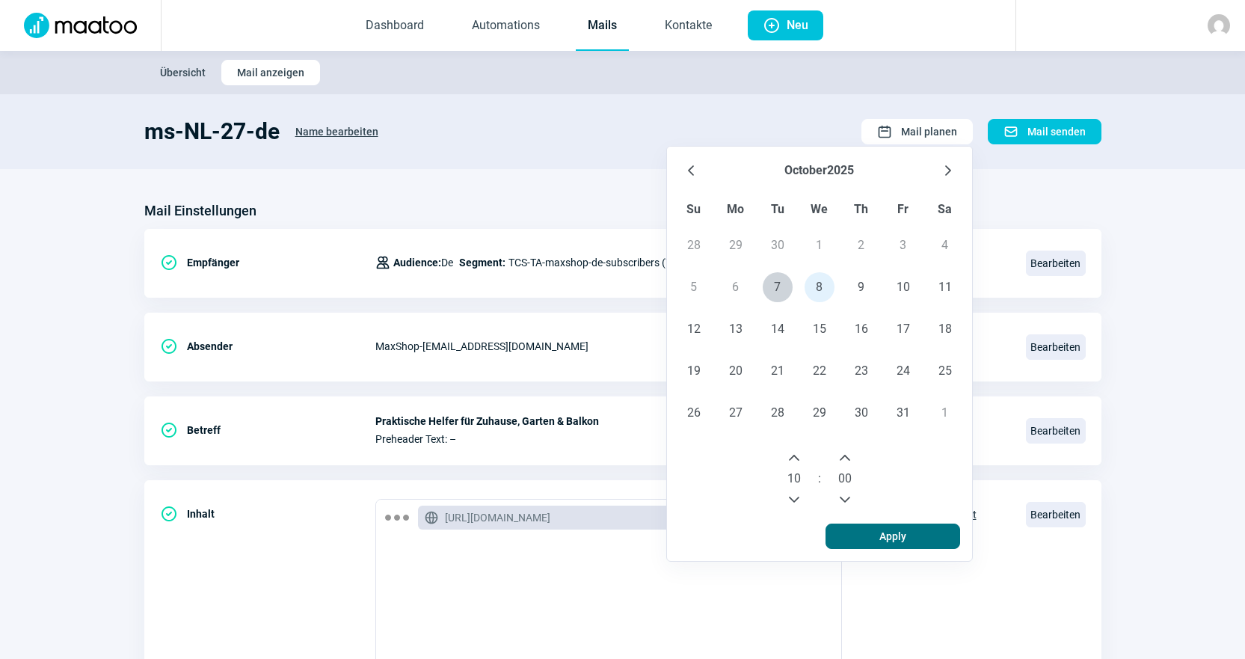
click at [860, 529] on span "Apply" at bounding box center [892, 536] width 103 height 24
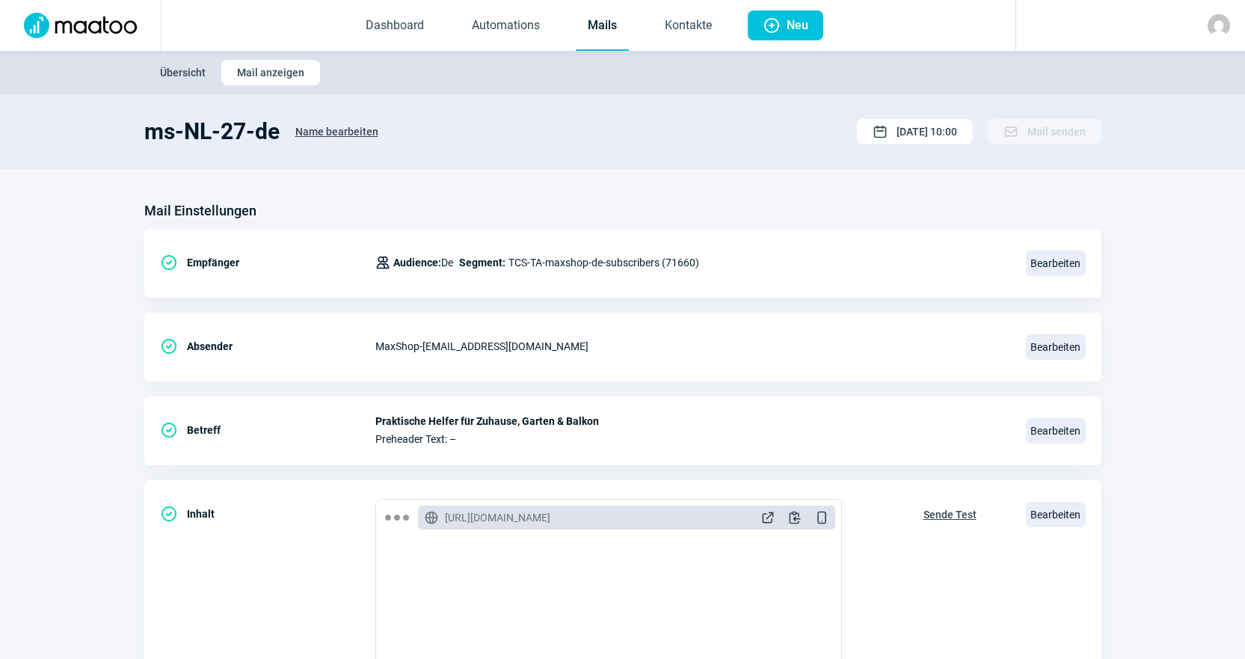
click at [592, 33] on link "Mails" at bounding box center [602, 25] width 53 height 49
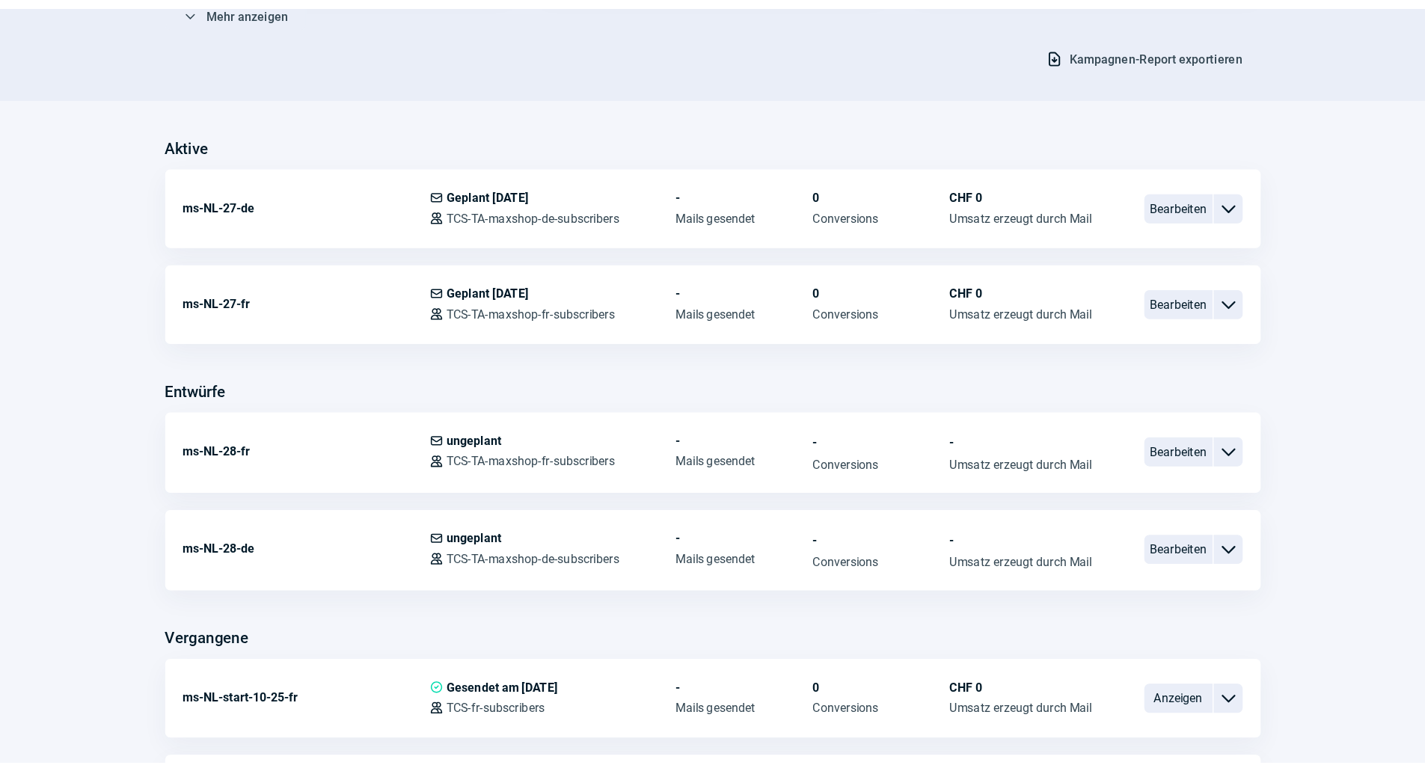
scroll to position [298, 0]
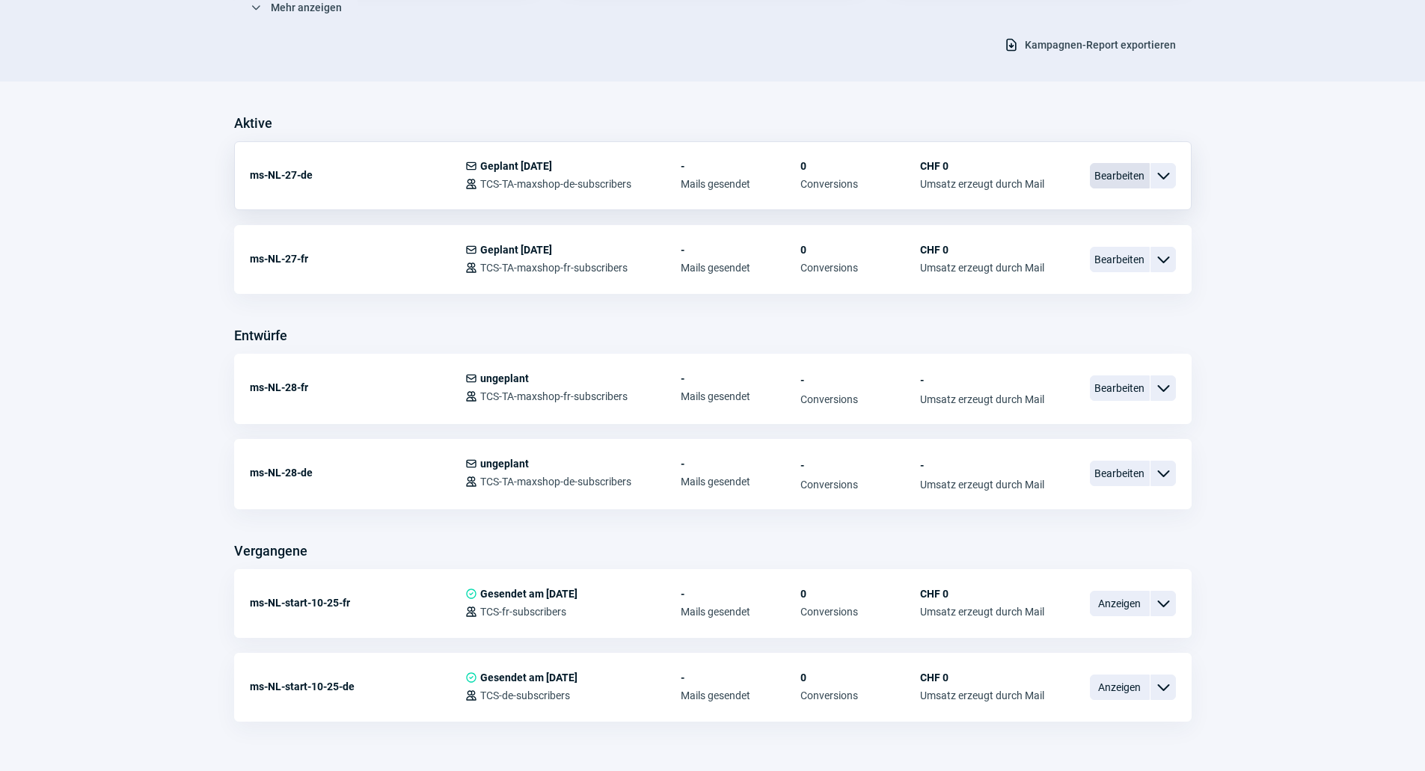
click at [1095, 182] on span "Bearbeiten" at bounding box center [1120, 175] width 60 height 25
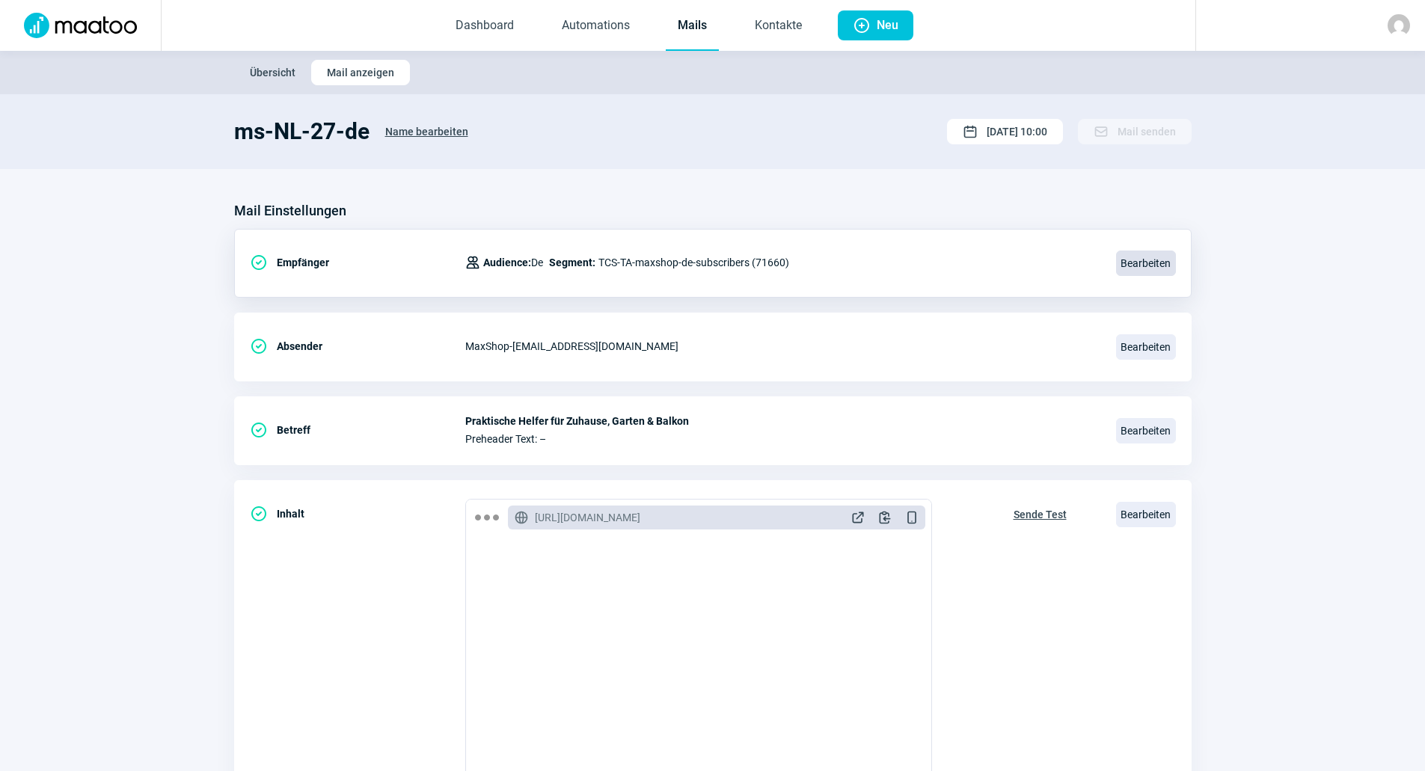
click at [1121, 267] on span "Bearbeiten" at bounding box center [1146, 263] width 60 height 25
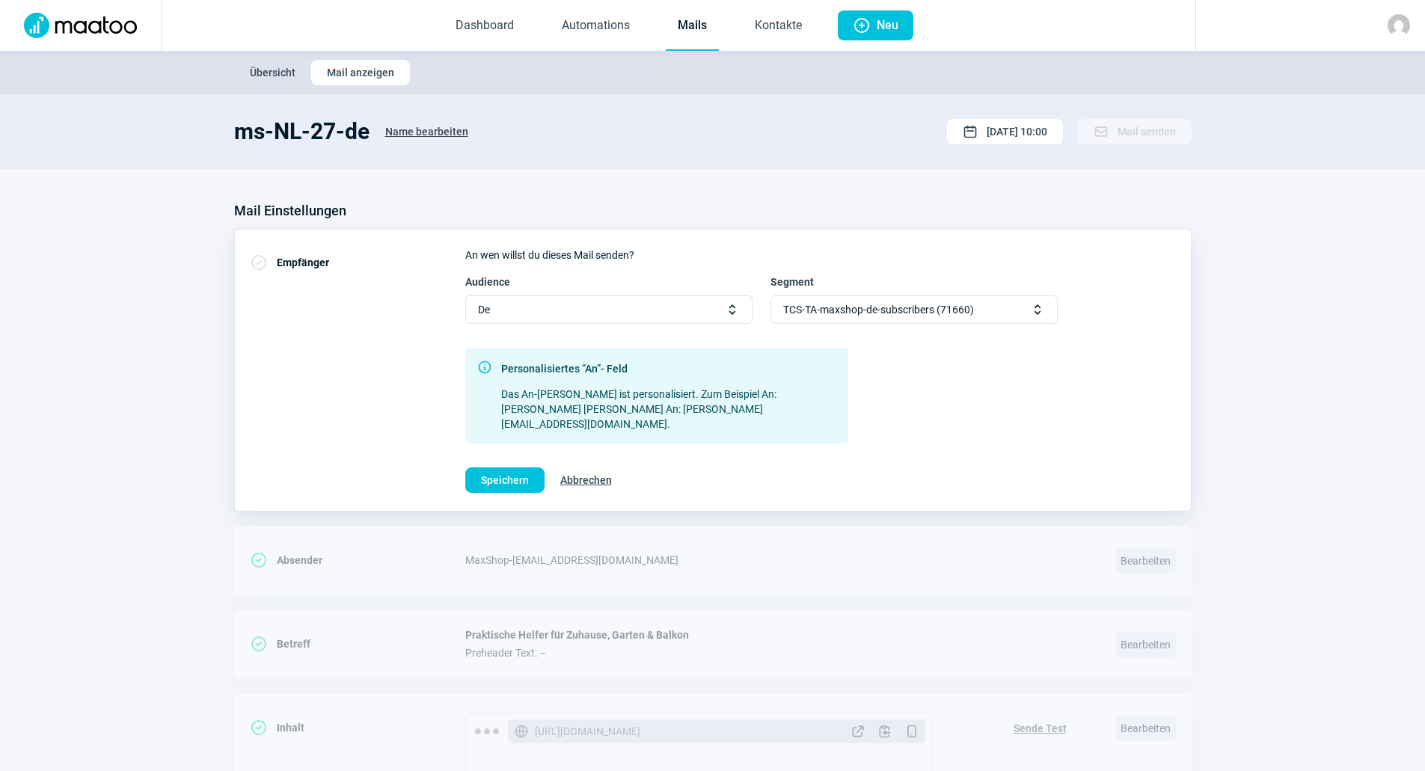
click at [1009, 302] on div "TCS-TA-maxshop-de-subscribers (71660) Selector icon" at bounding box center [913, 309] width 287 height 28
click at [1135, 340] on div "Audience De Selector icon Segment TCS-TA-maxshop-de-subscribers (71660) Selecto…" at bounding box center [820, 359] width 711 height 169
click at [521, 468] on span "Speichern" at bounding box center [505, 480] width 48 height 24
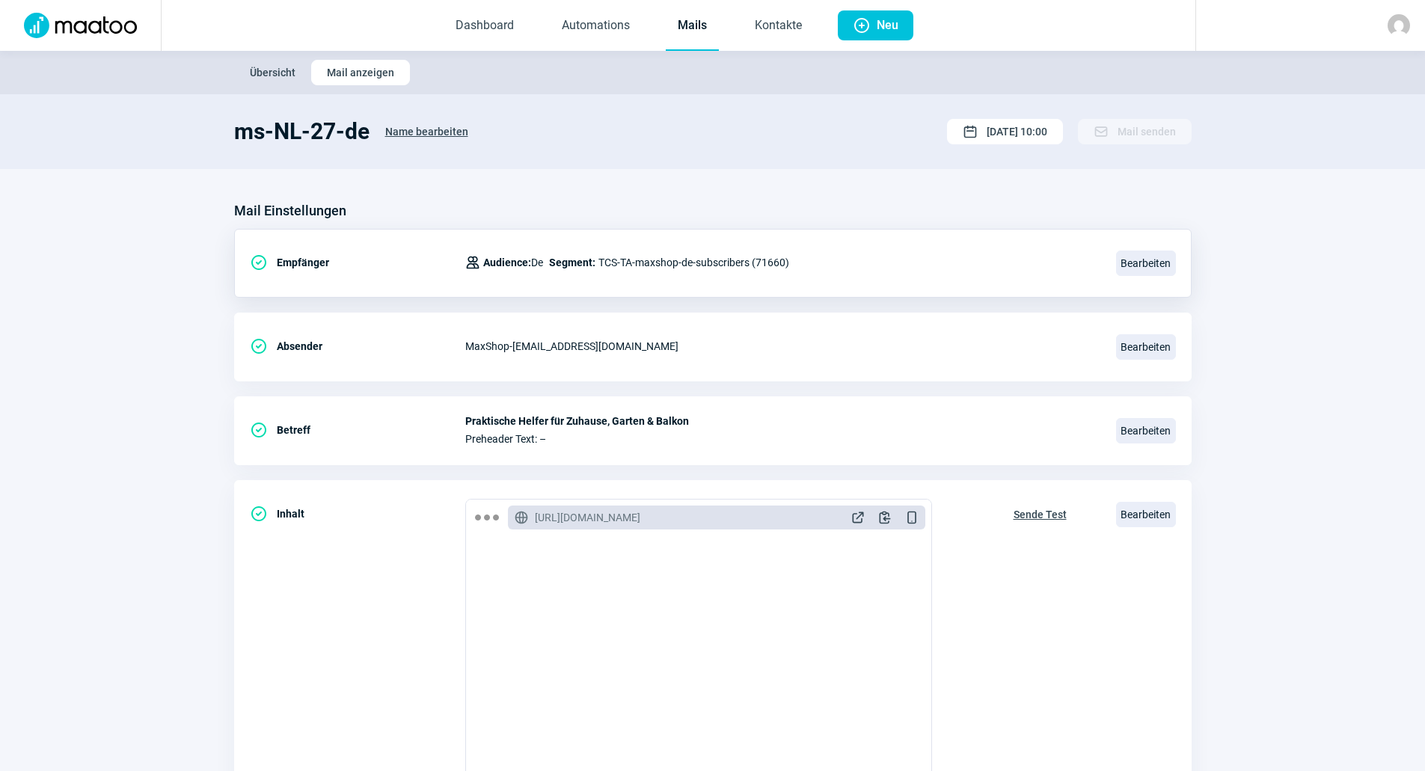
click at [687, 31] on link "Mails" at bounding box center [692, 25] width 53 height 49
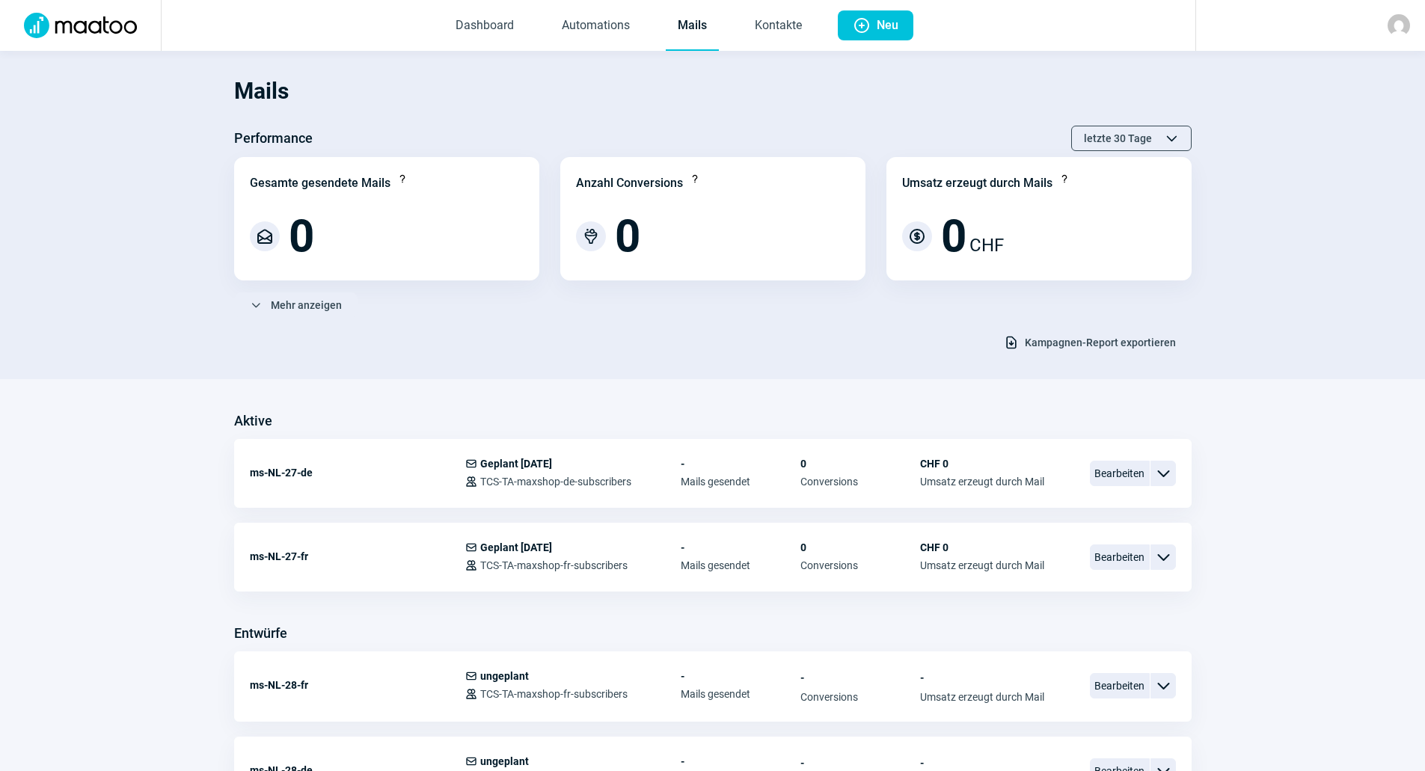
click at [781, 334] on div "Download icon Kampagnen-Report exportieren" at bounding box center [712, 342] width 957 height 25
click at [738, 346] on div "Download icon Kampagnen-Report exportieren" at bounding box center [712, 342] width 957 height 25
click at [1094, 471] on span "Bearbeiten" at bounding box center [1120, 473] width 60 height 25
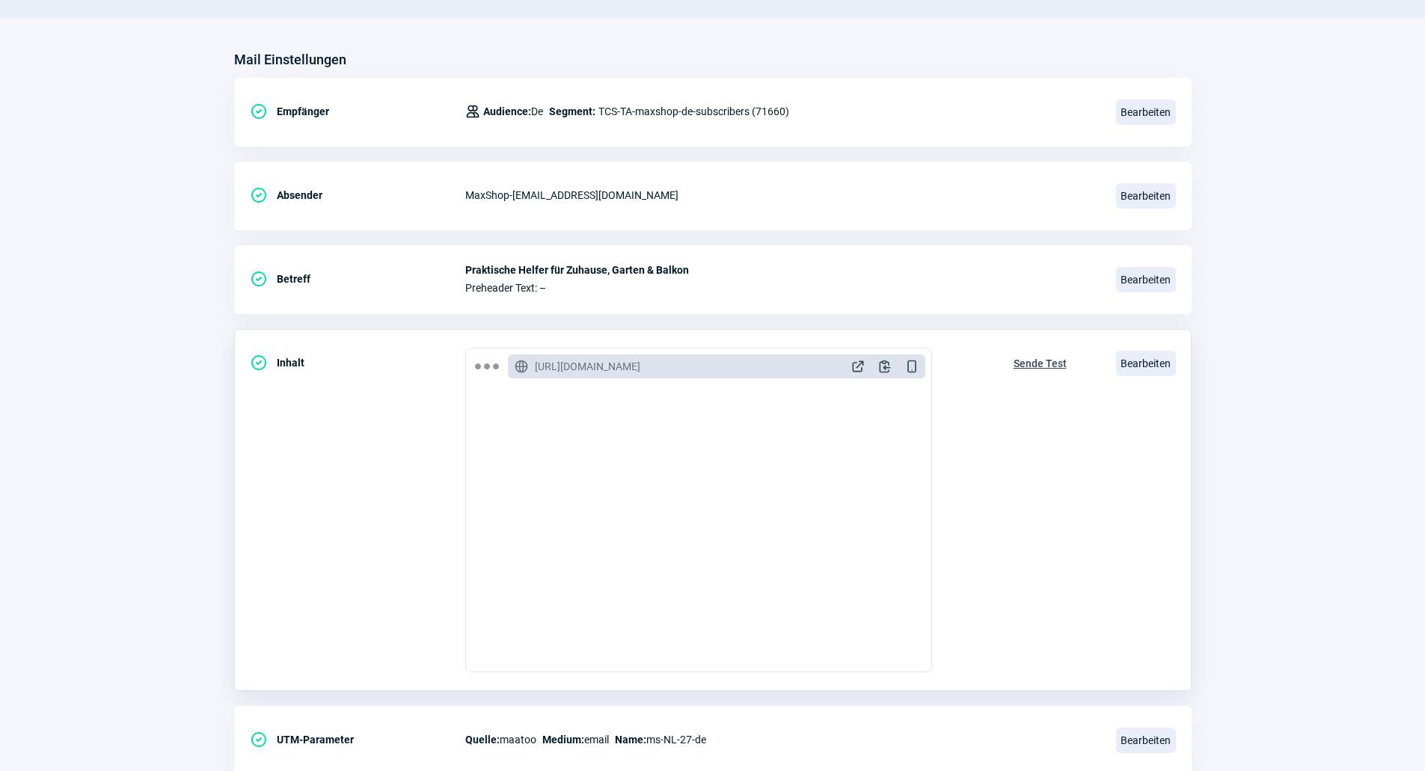
scroll to position [125, 0]
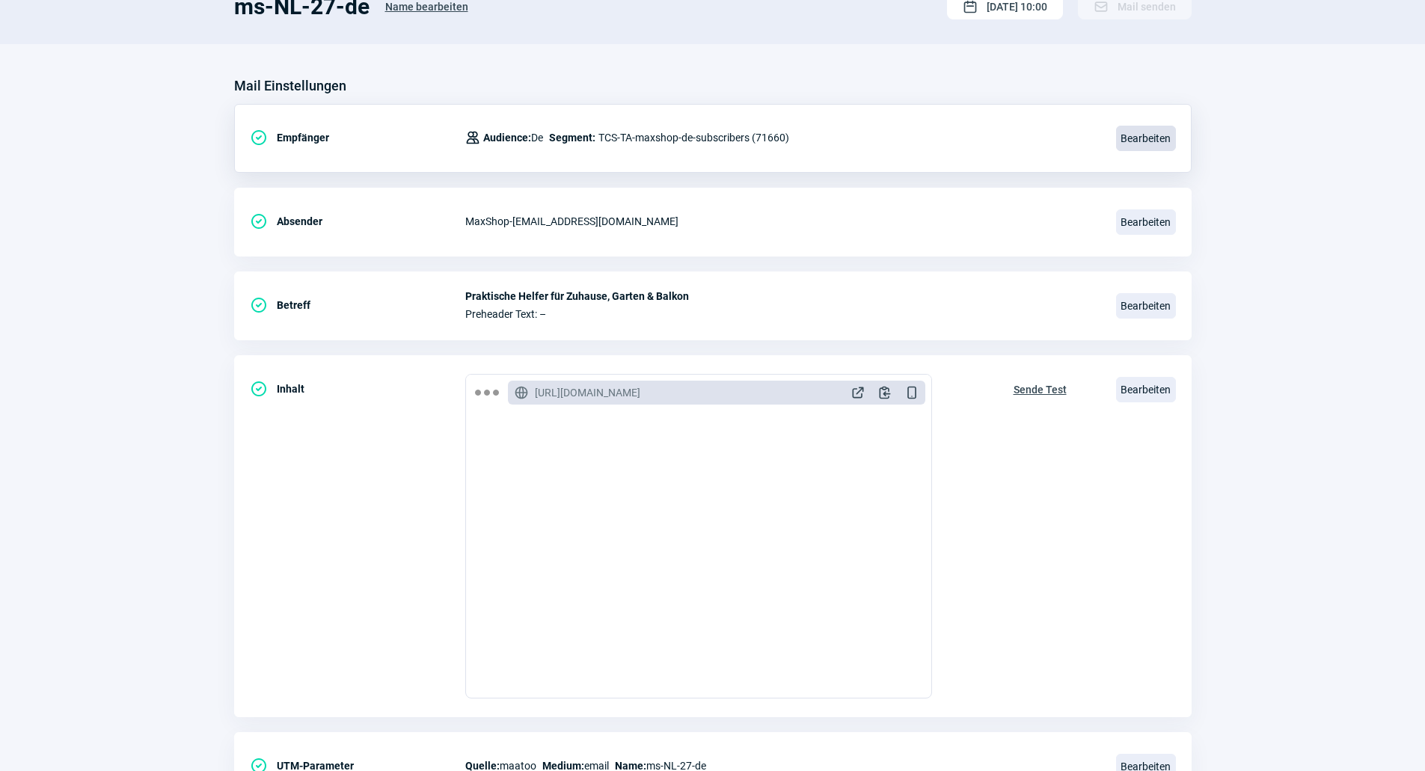
click at [1117, 138] on span "Bearbeiten" at bounding box center [1146, 138] width 60 height 25
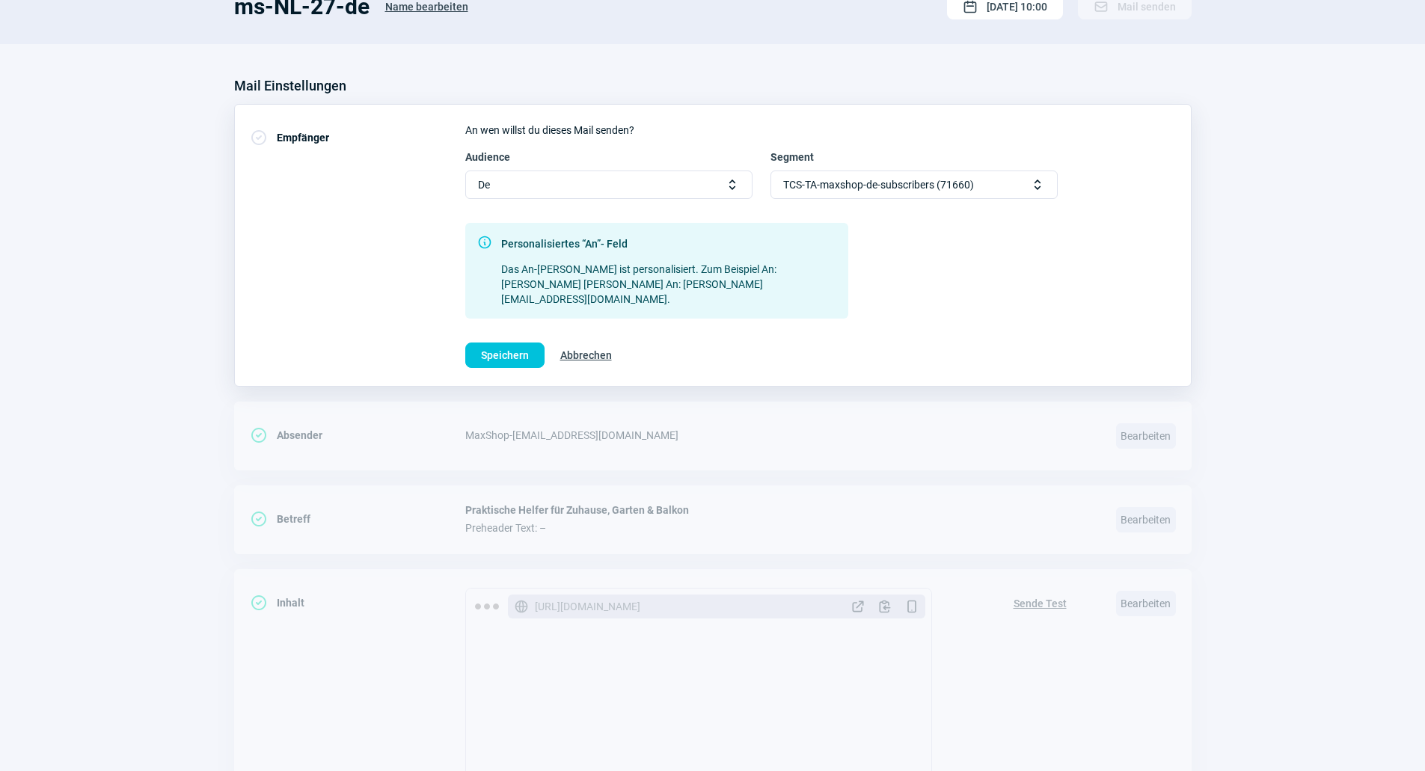
click at [914, 178] on span "TCS-TA-maxshop-de-subscribers (71660)" at bounding box center [878, 184] width 191 height 27
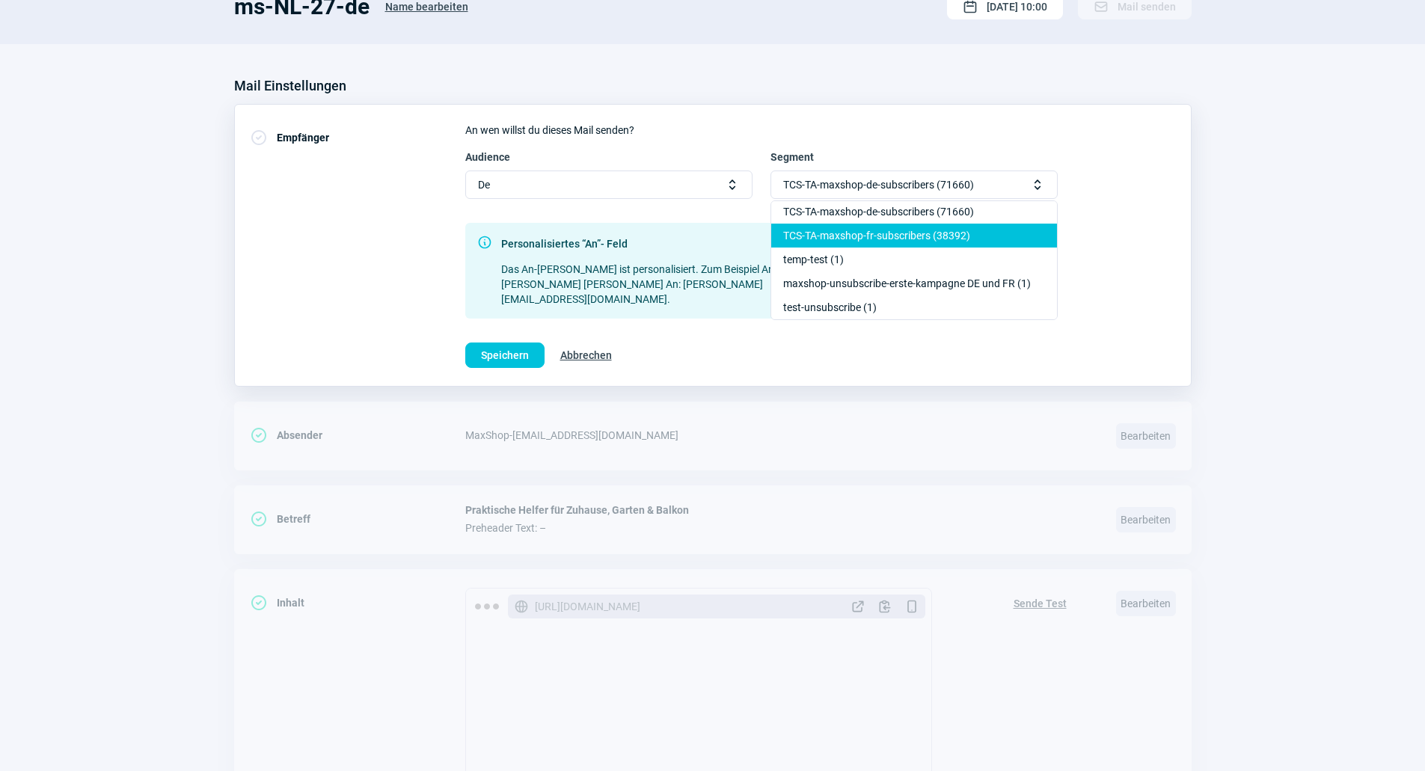
scroll to position [0, 0]
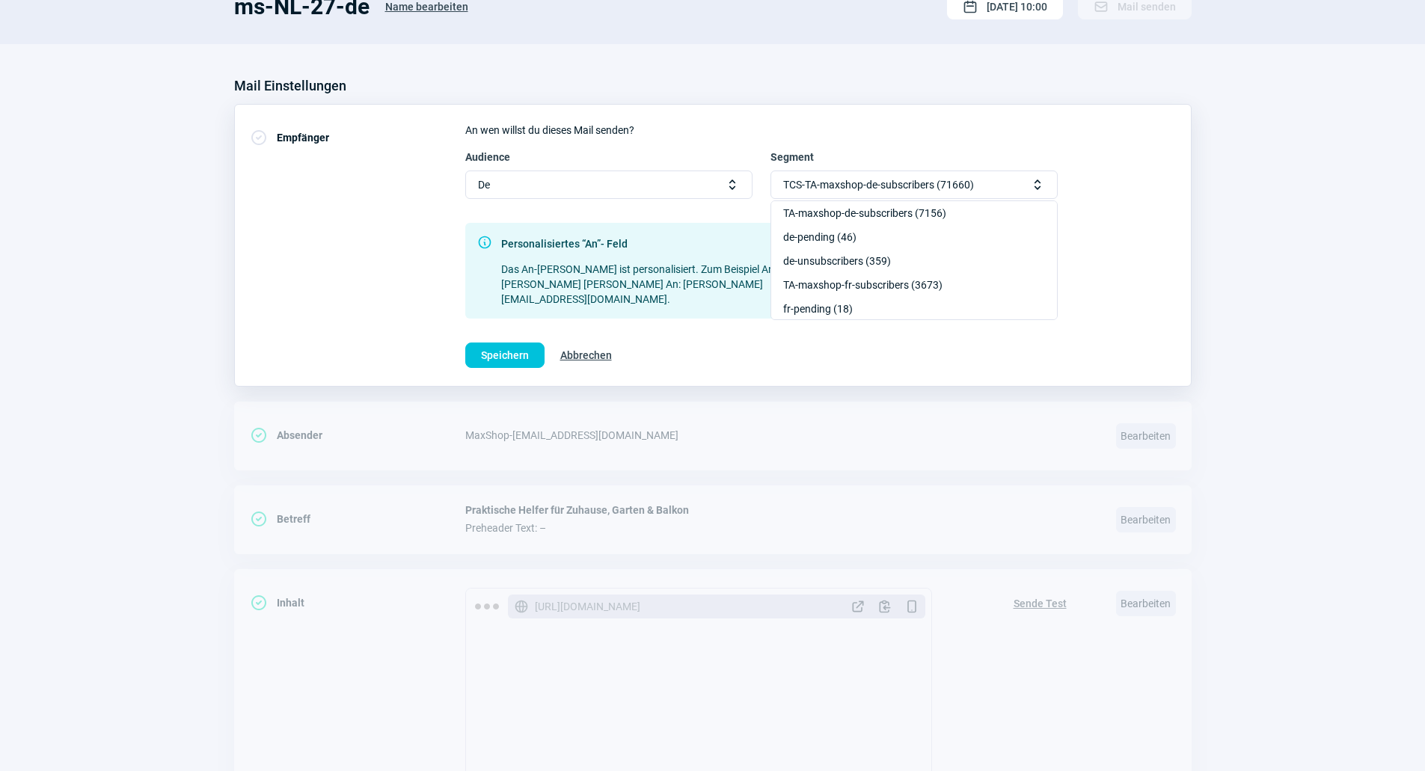
click at [1085, 167] on div "Audience De Selector icon Segment TCS-TA-maxshop-de-subscribers (71660) Selecto…" at bounding box center [820, 174] width 711 height 49
click at [586, 343] on span "Abbrechen" at bounding box center [586, 355] width 52 height 24
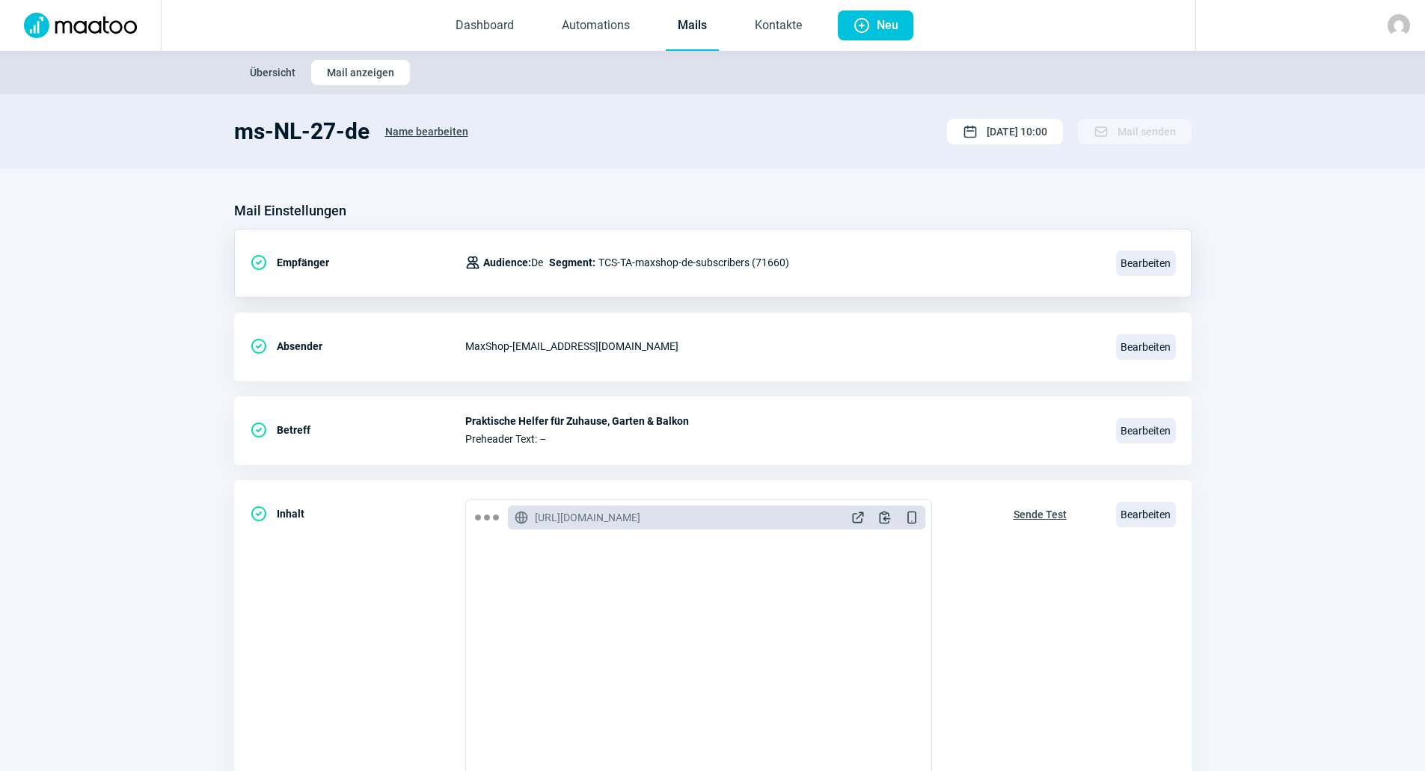
click at [684, 34] on link "Mails" at bounding box center [692, 25] width 53 height 49
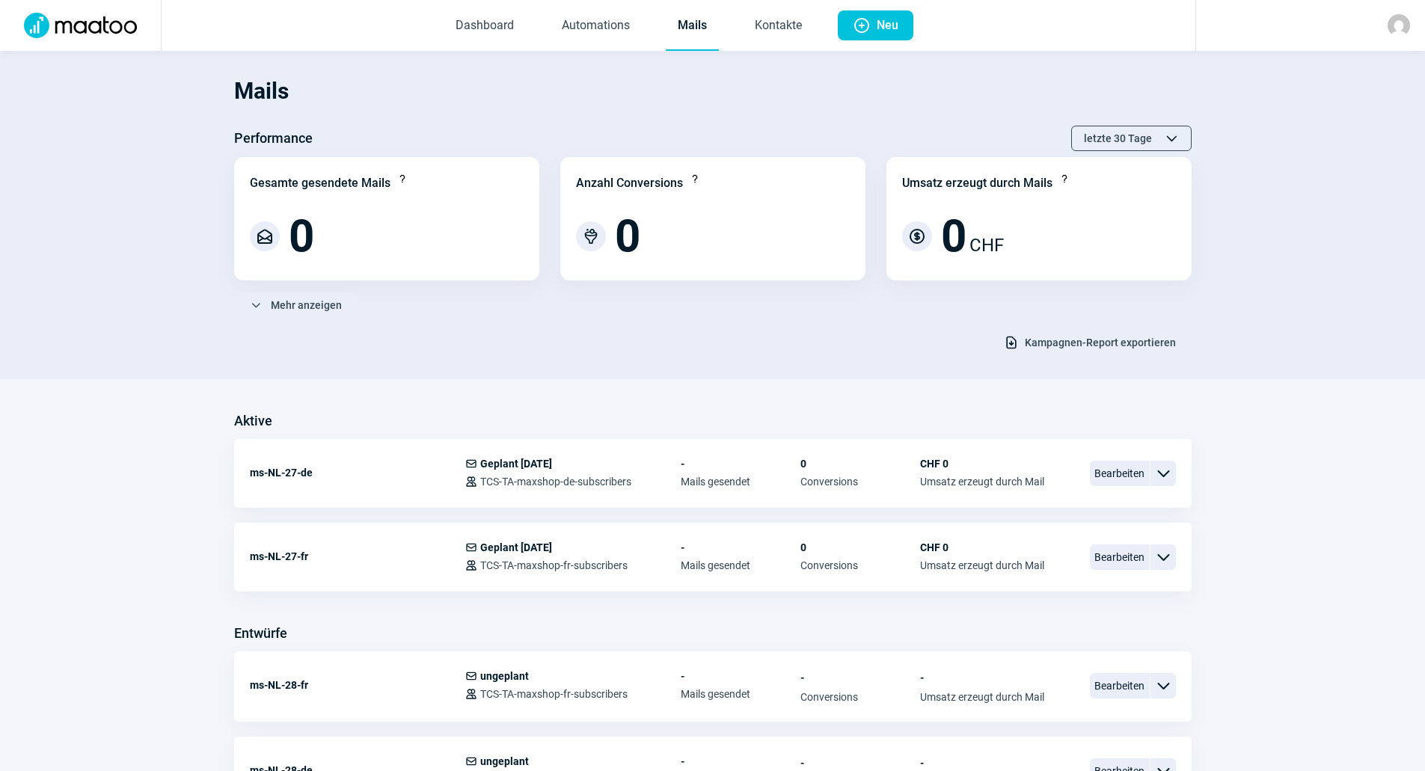
click at [713, 359] on section "Mails Performance letzte 30 Tage ChevronUp icon ChevronDown icon Gesamte gesend…" at bounding box center [712, 215] width 1425 height 328
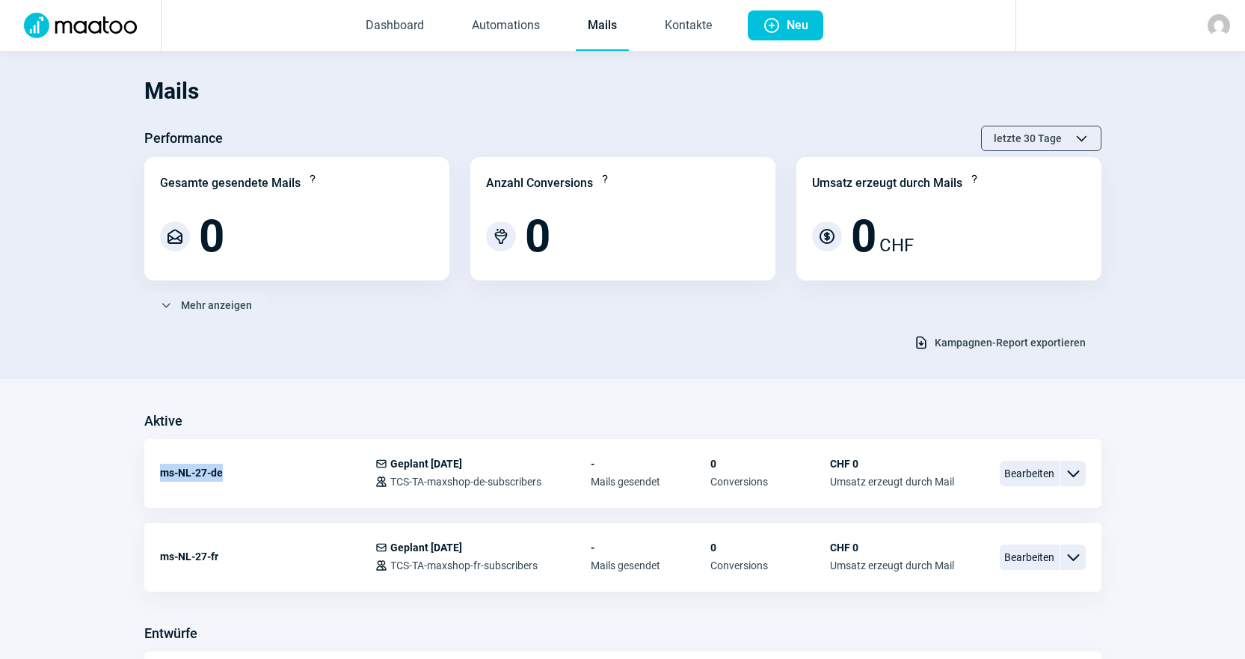
drag, startPoint x: 176, startPoint y: 477, endPoint x: 138, endPoint y: 477, distance: 37.4
copy div "ms-NL-27-de"
